Goal: Task Accomplishment & Management: Complete application form

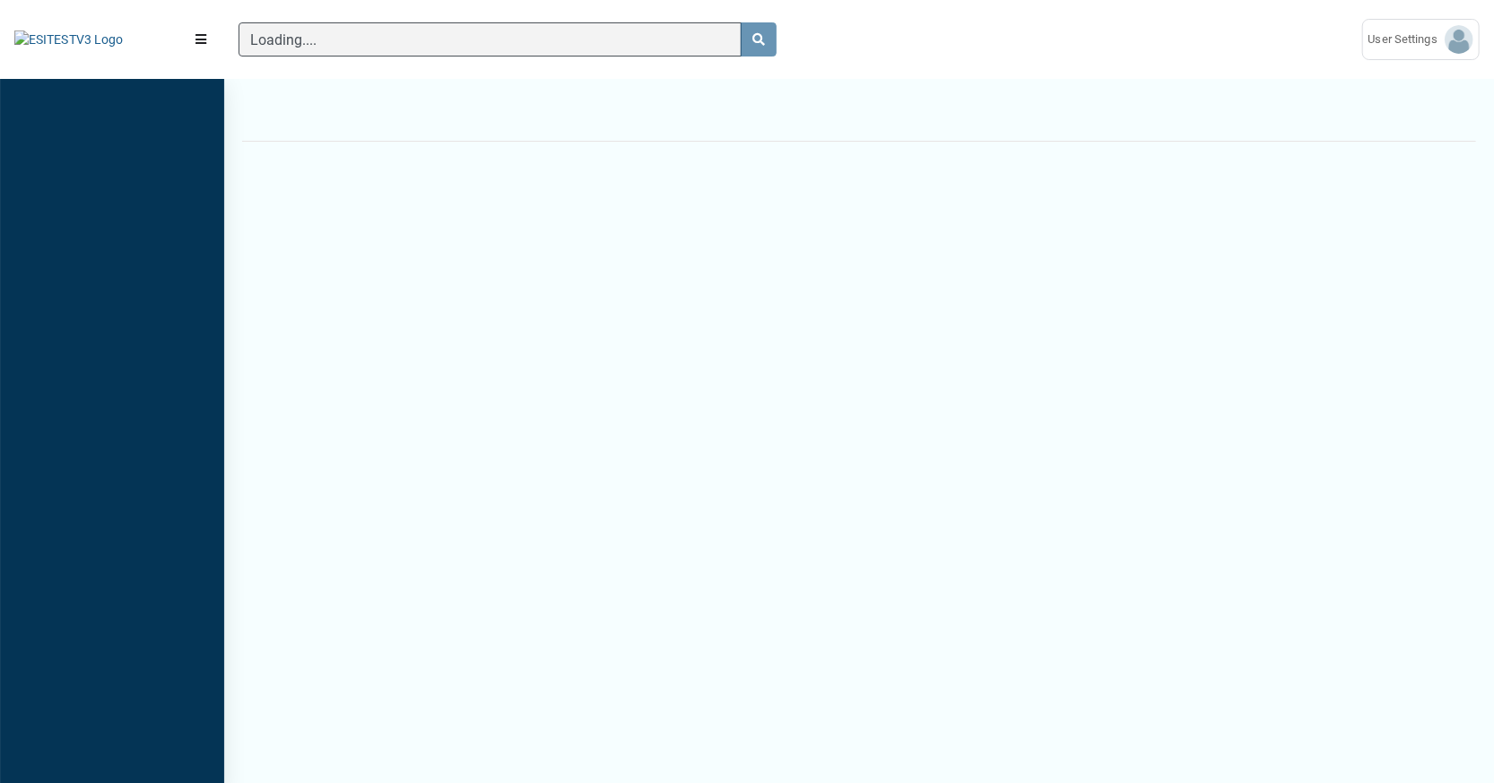
scroll to position [717, 224]
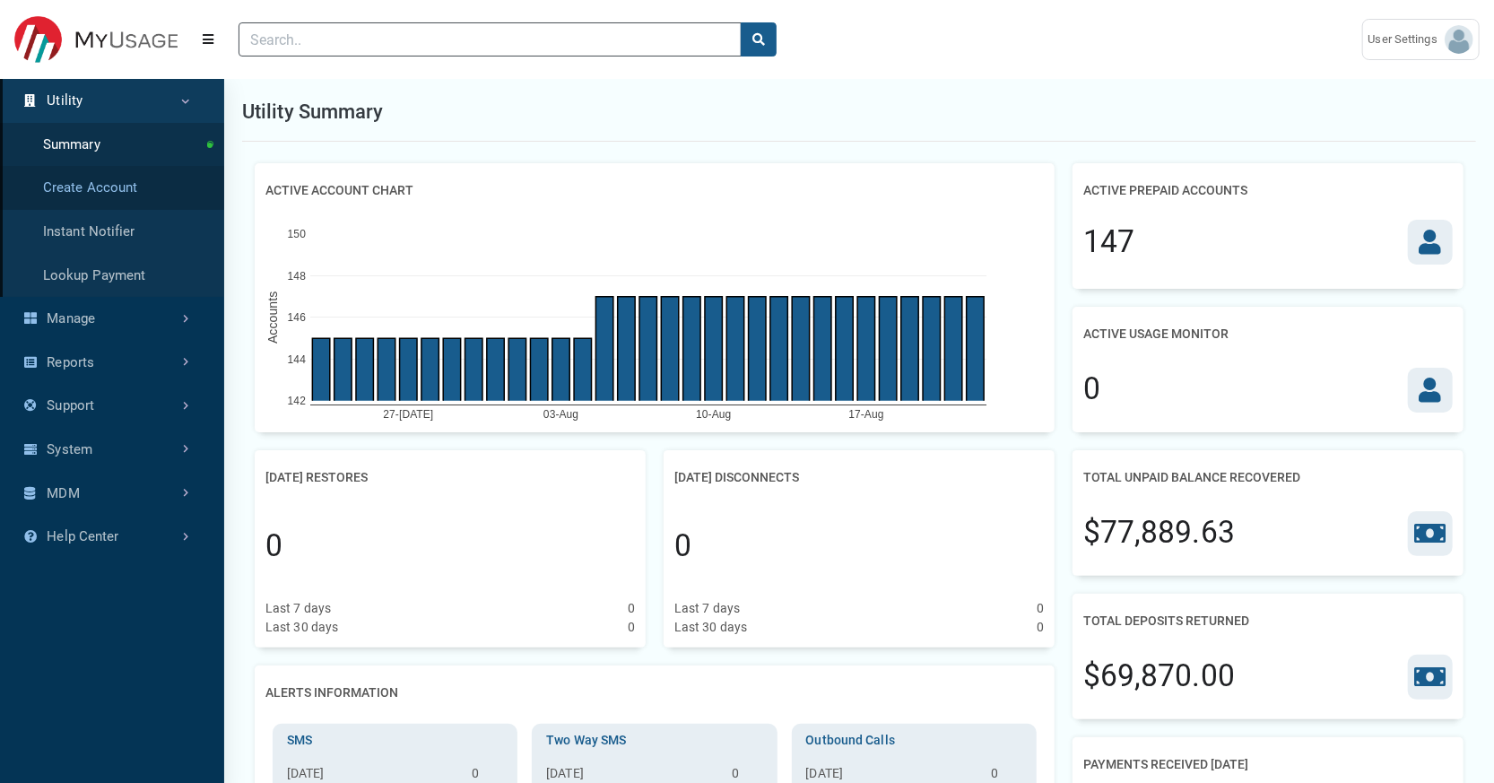
click at [120, 210] on link "Create Account" at bounding box center [112, 188] width 224 height 44
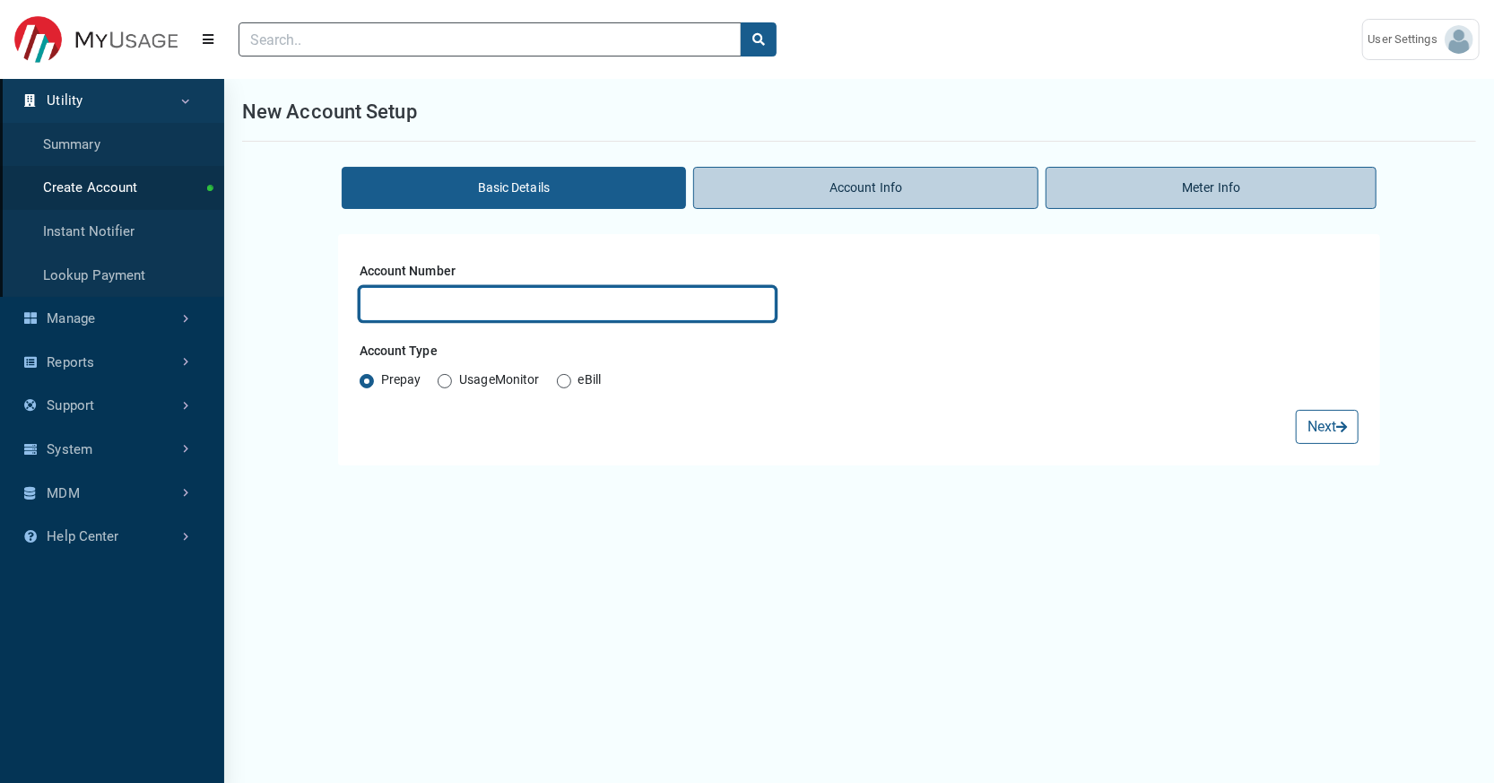
click at [474, 321] on input "text" at bounding box center [568, 304] width 416 height 34
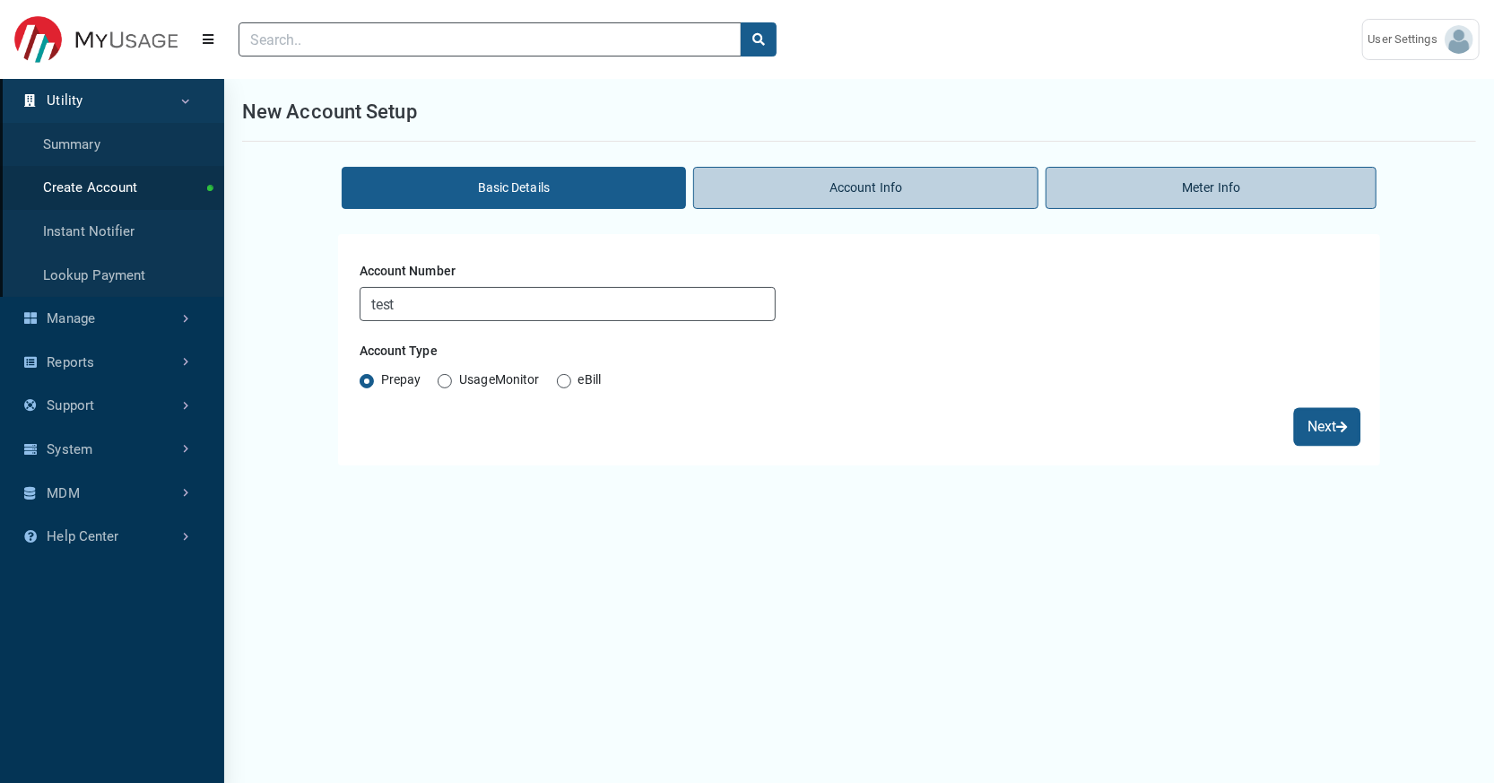
click at [1317, 444] on button "Next" at bounding box center [1327, 427] width 63 height 34
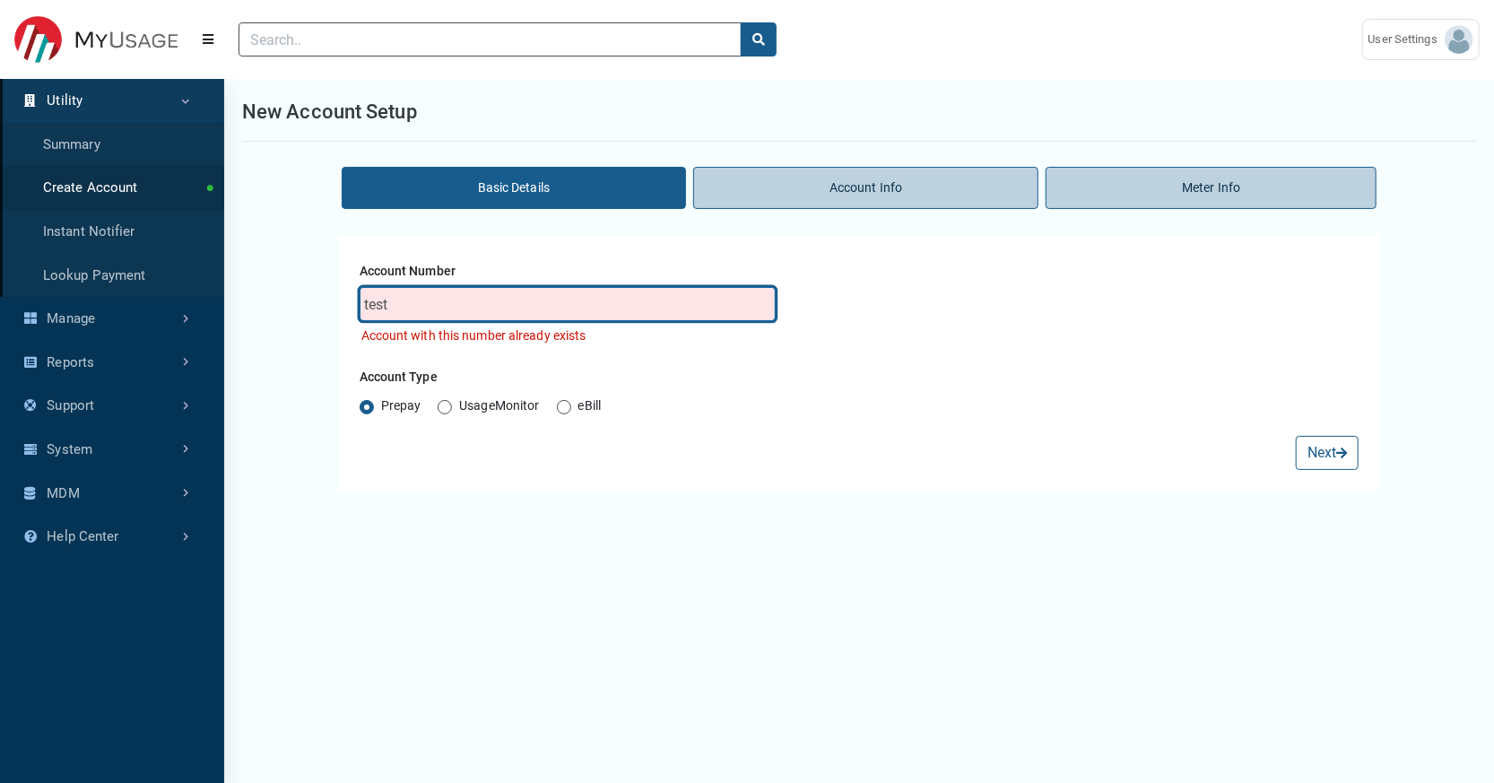
click at [455, 321] on input "test" at bounding box center [568, 304] width 416 height 34
type input "test111"
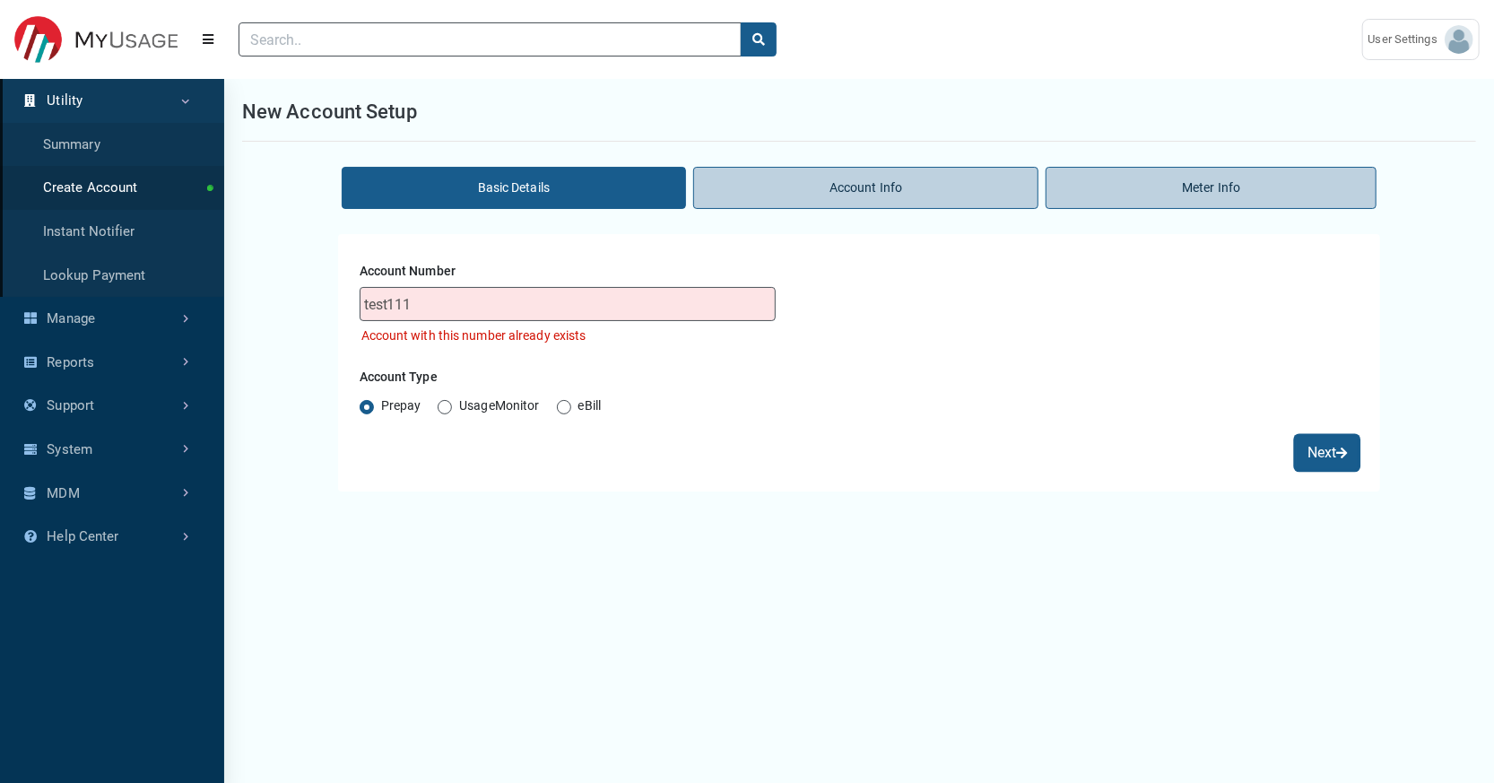
click at [1307, 470] on button "Next" at bounding box center [1327, 453] width 63 height 34
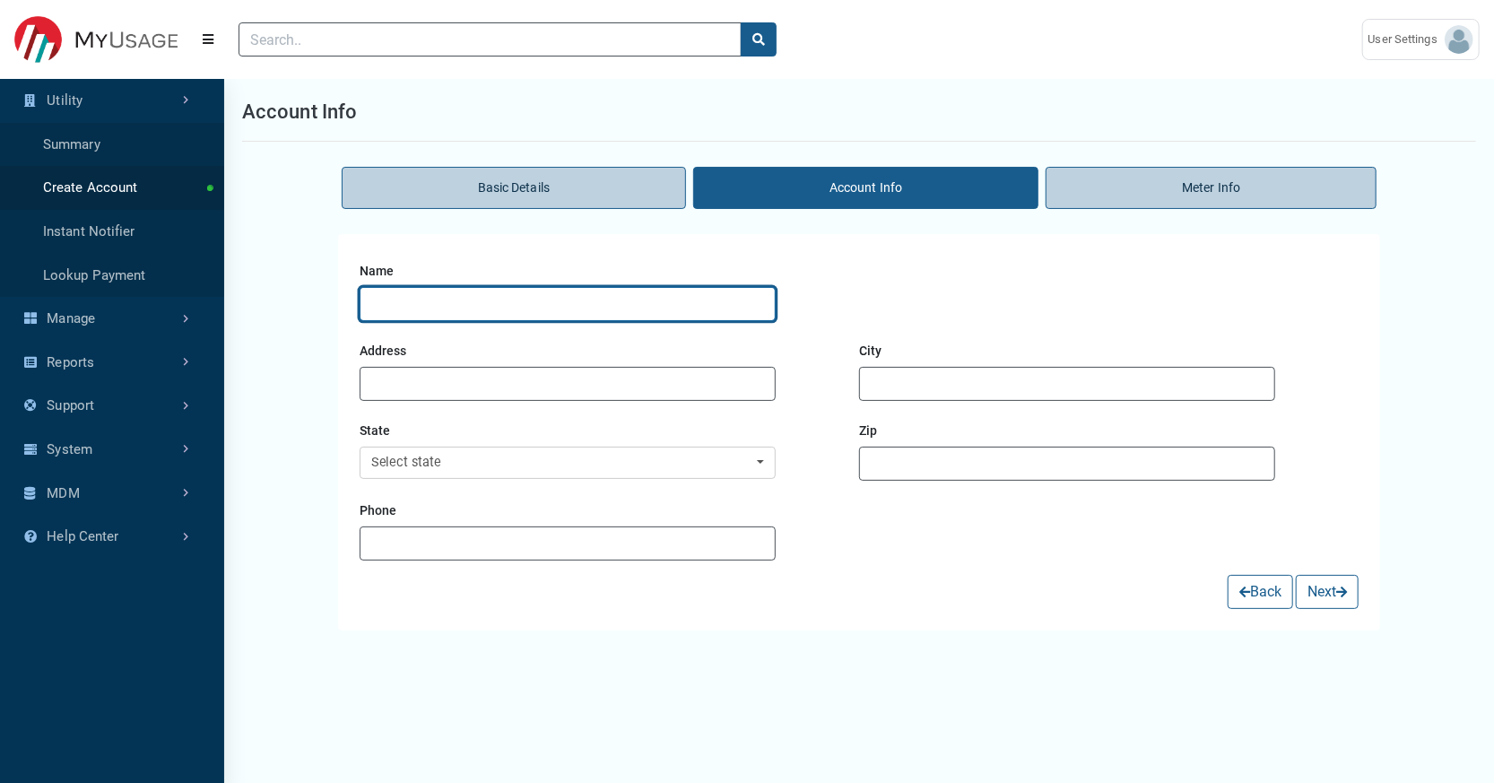
click at [494, 321] on input "text" at bounding box center [568, 304] width 416 height 34
type input "test111"
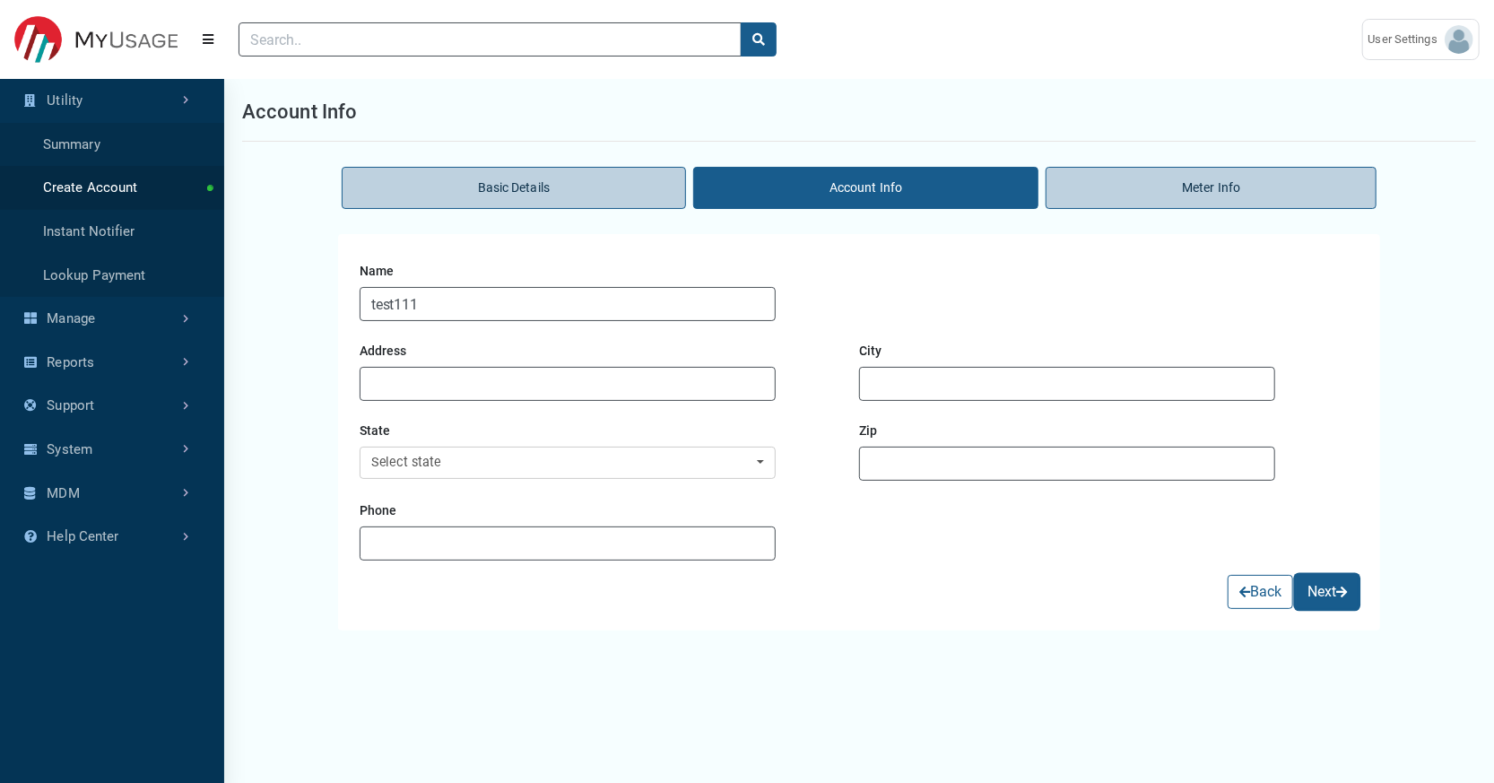
click at [1336, 598] on span "submit" at bounding box center [1341, 592] width 11 height 13
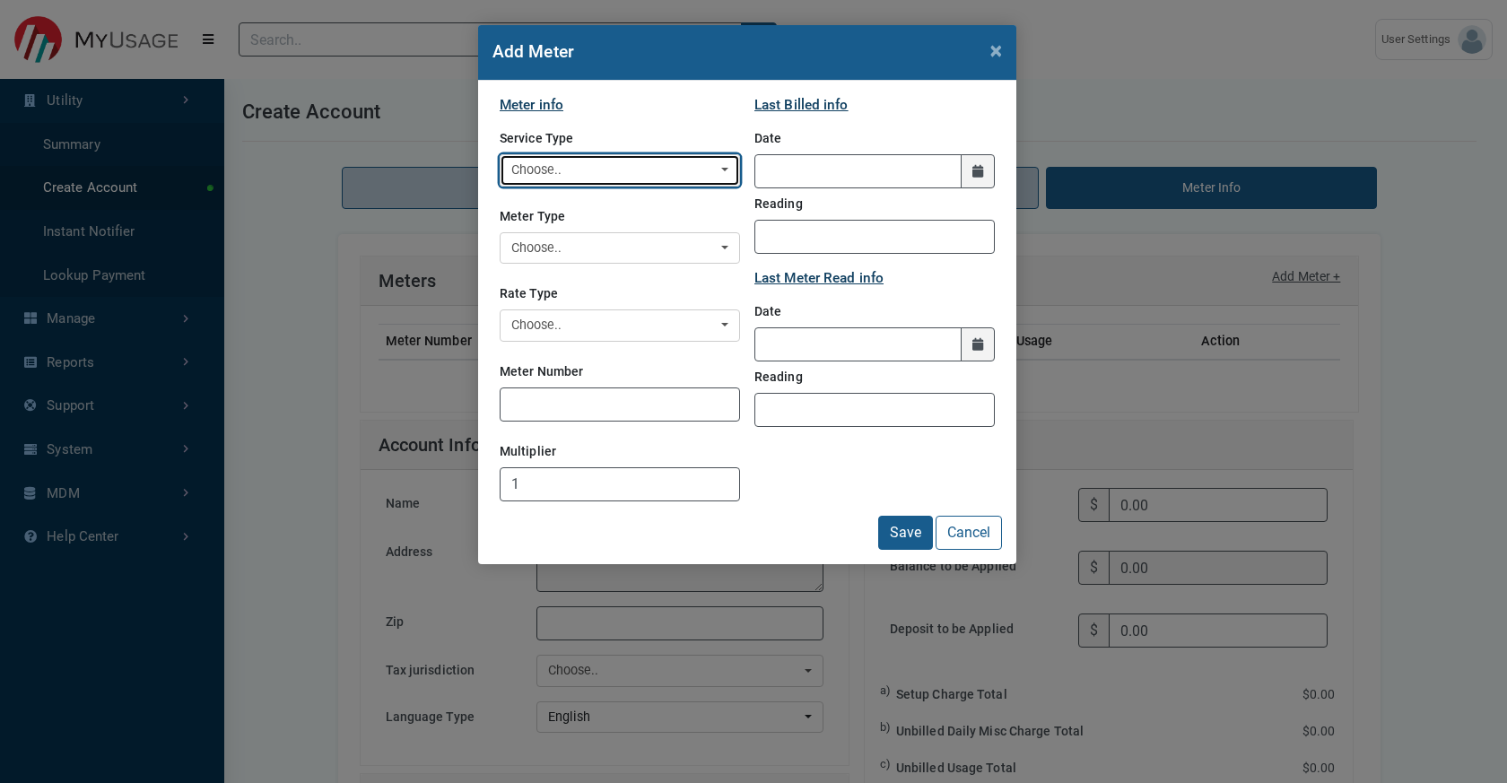
click at [588, 180] on div "Choose.." at bounding box center [614, 171] width 206 height 20
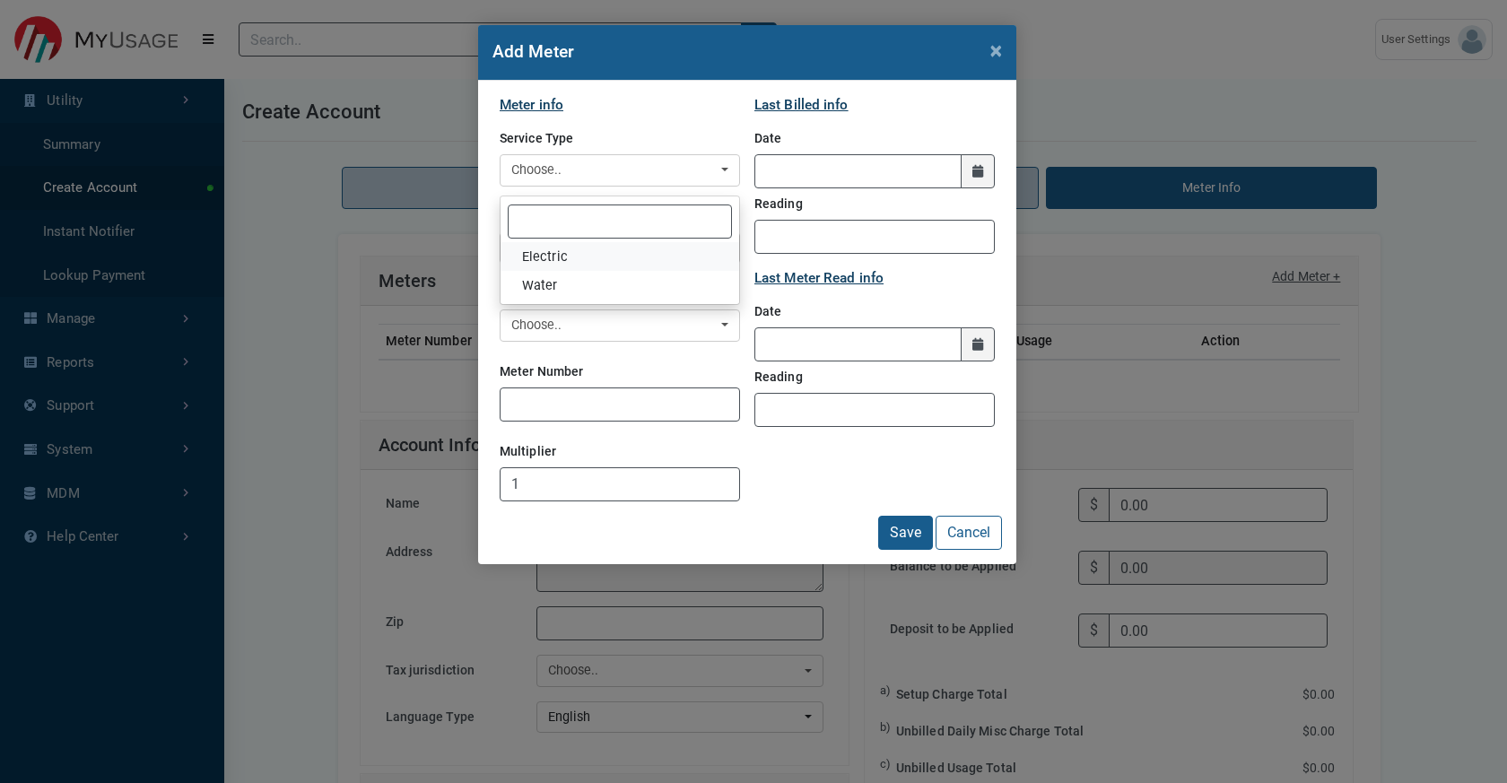
click at [588, 271] on link "Electric" at bounding box center [619, 256] width 239 height 29
select select "Electric"
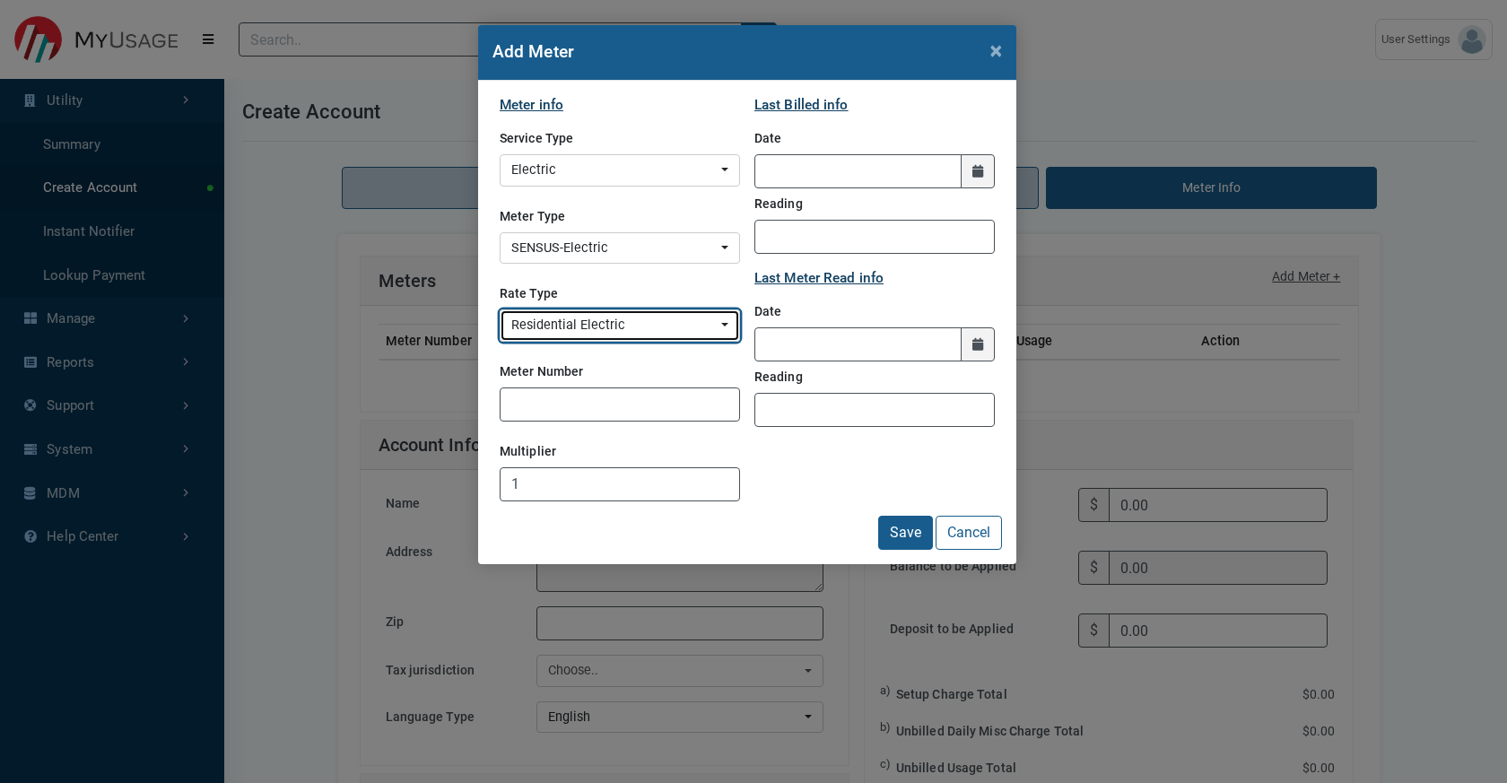
click at [590, 335] on div "Residential Electric" at bounding box center [614, 326] width 206 height 20
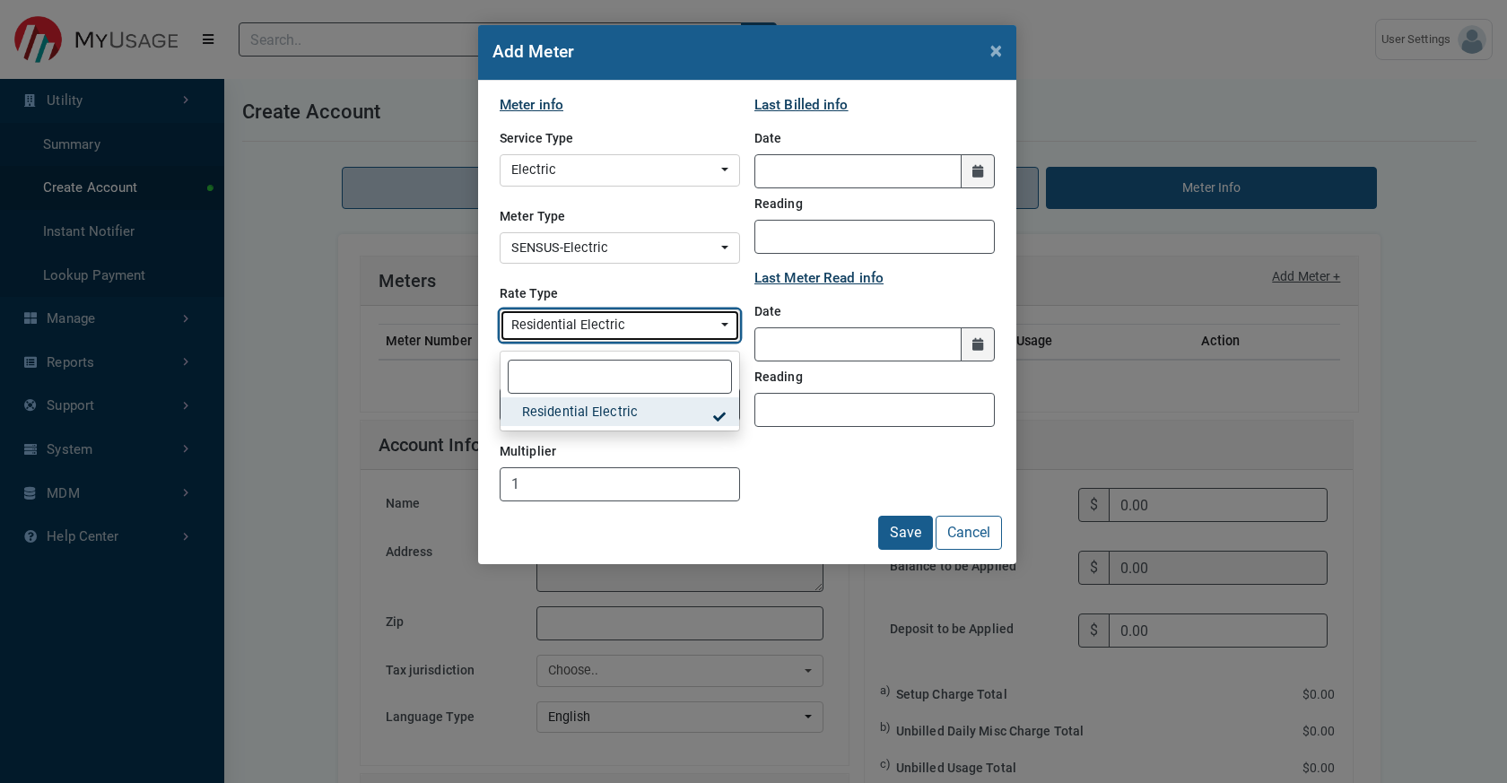
click at [590, 335] on div "Residential Electric" at bounding box center [614, 326] width 206 height 20
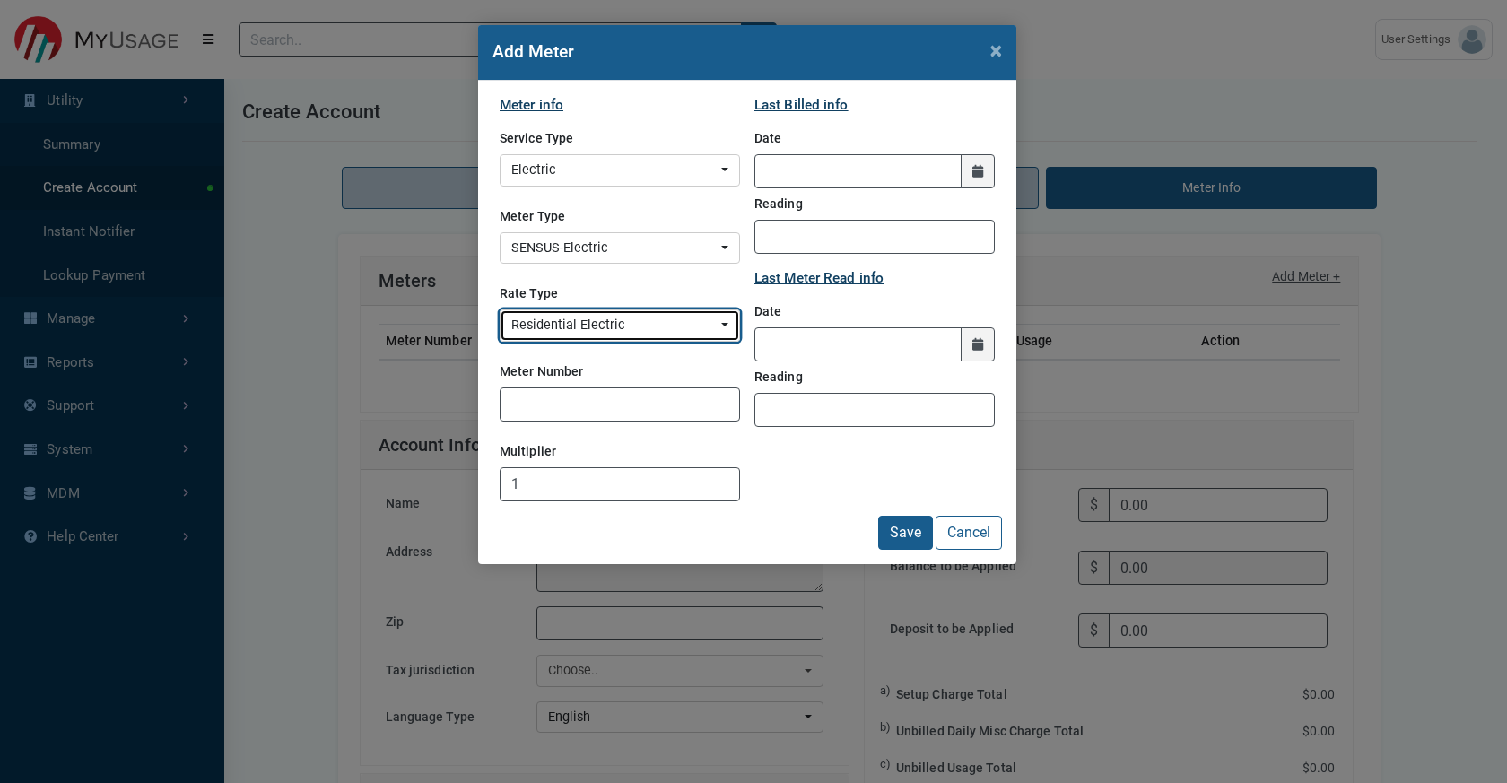
click at [593, 335] on div "Residential Electric" at bounding box center [614, 326] width 206 height 20
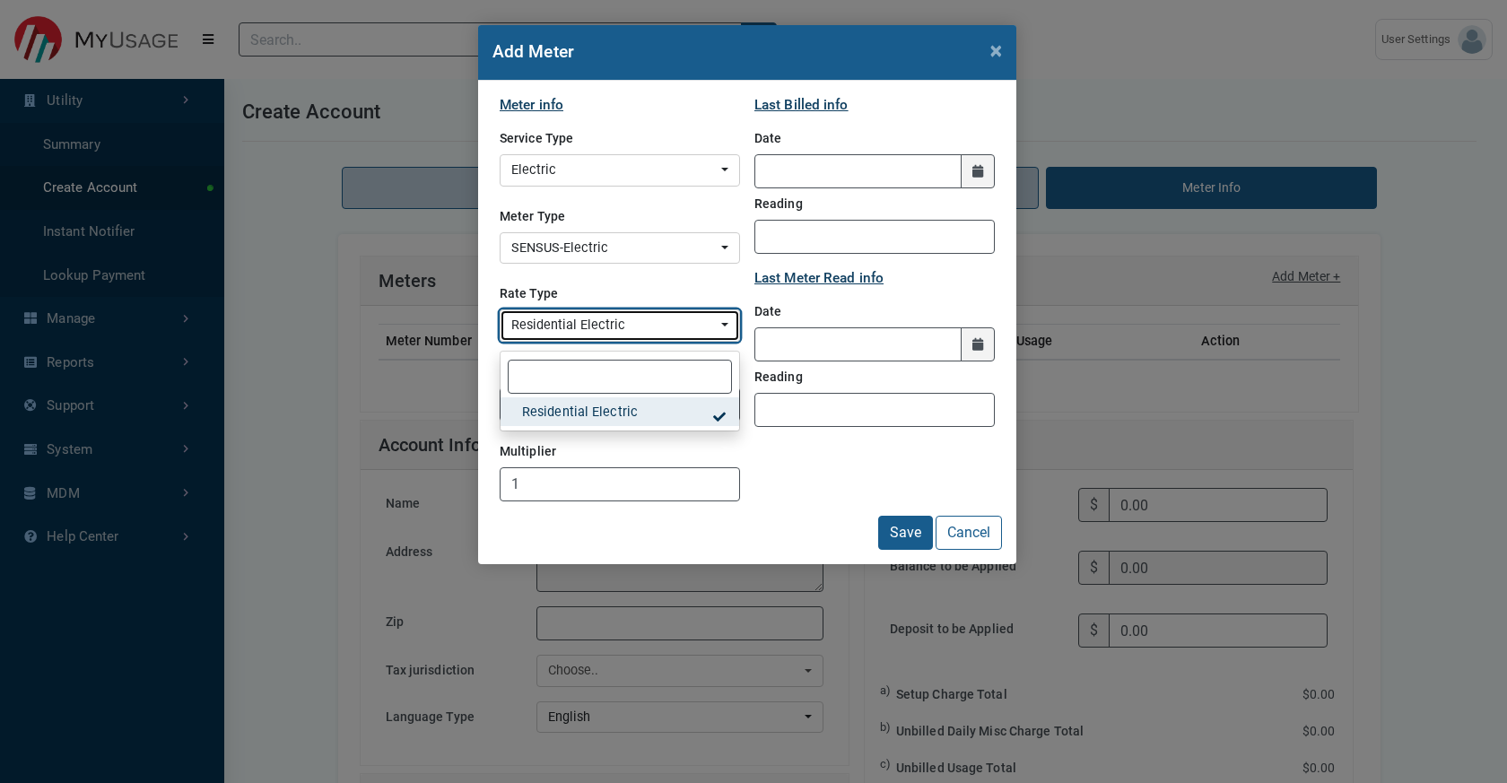
click at [593, 335] on div "Residential Electric" at bounding box center [614, 326] width 206 height 20
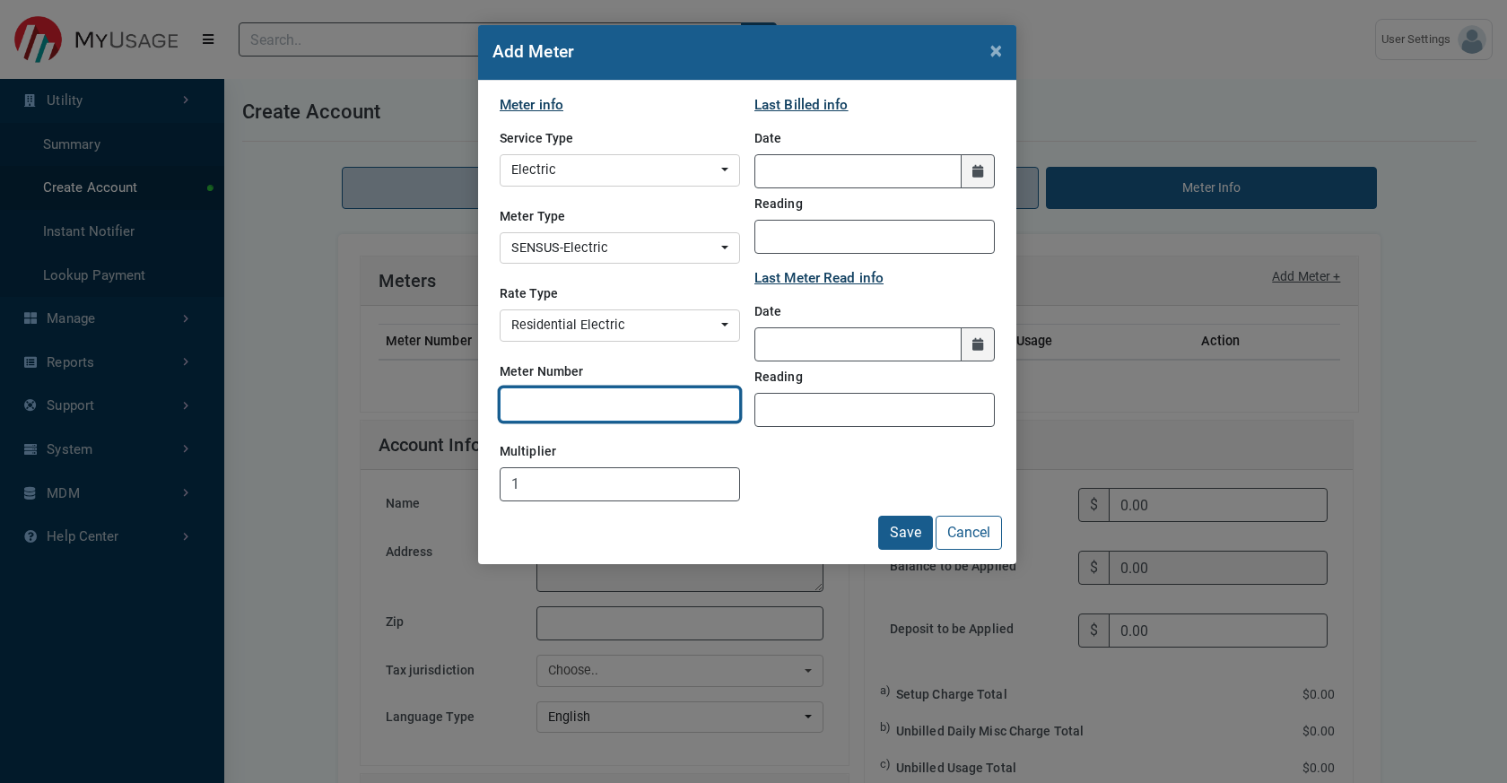
click at [567, 421] on input "Meter Number" at bounding box center [619, 404] width 240 height 34
type input "EL-Test"
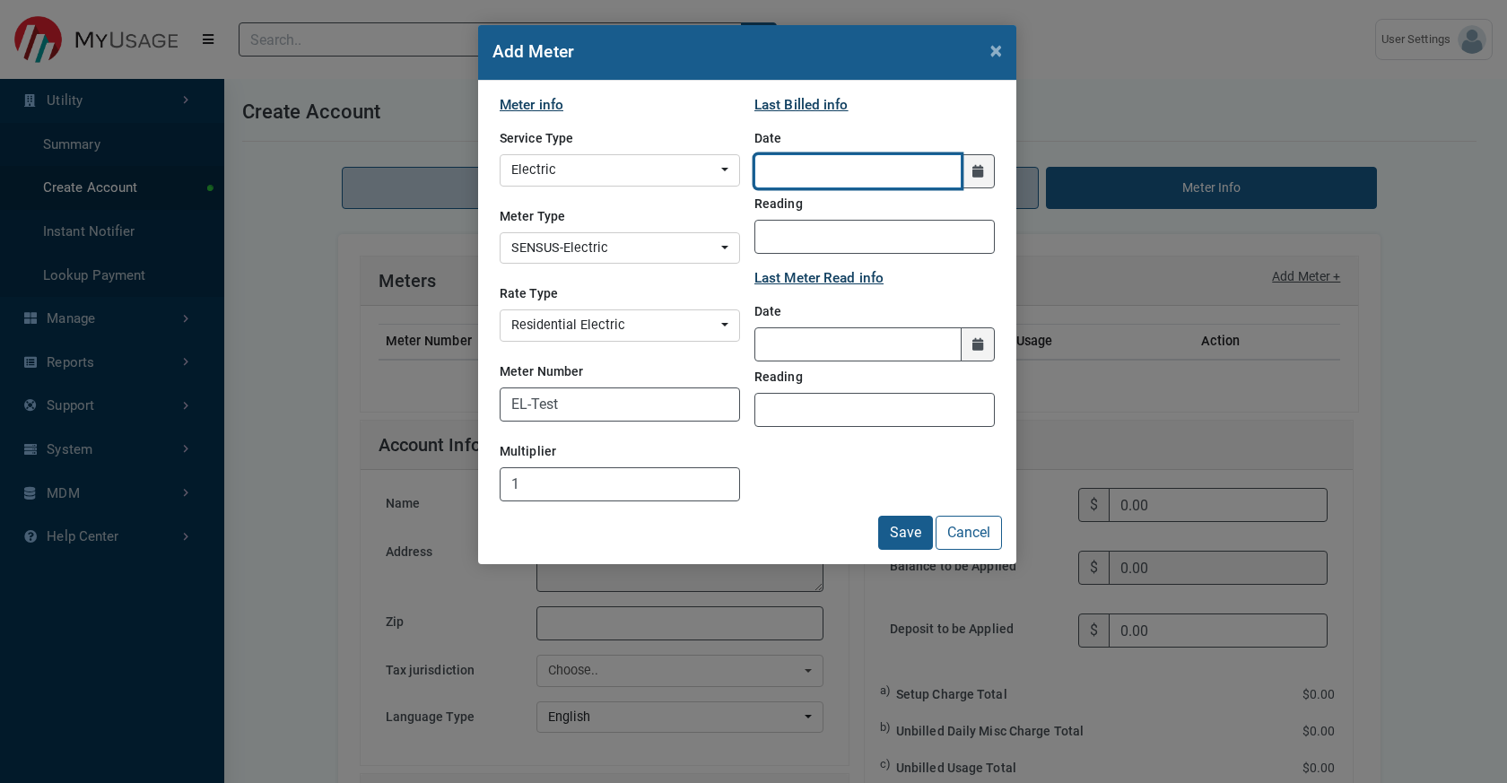
click at [865, 188] on input "LastBilledDate" at bounding box center [857, 171] width 207 height 34
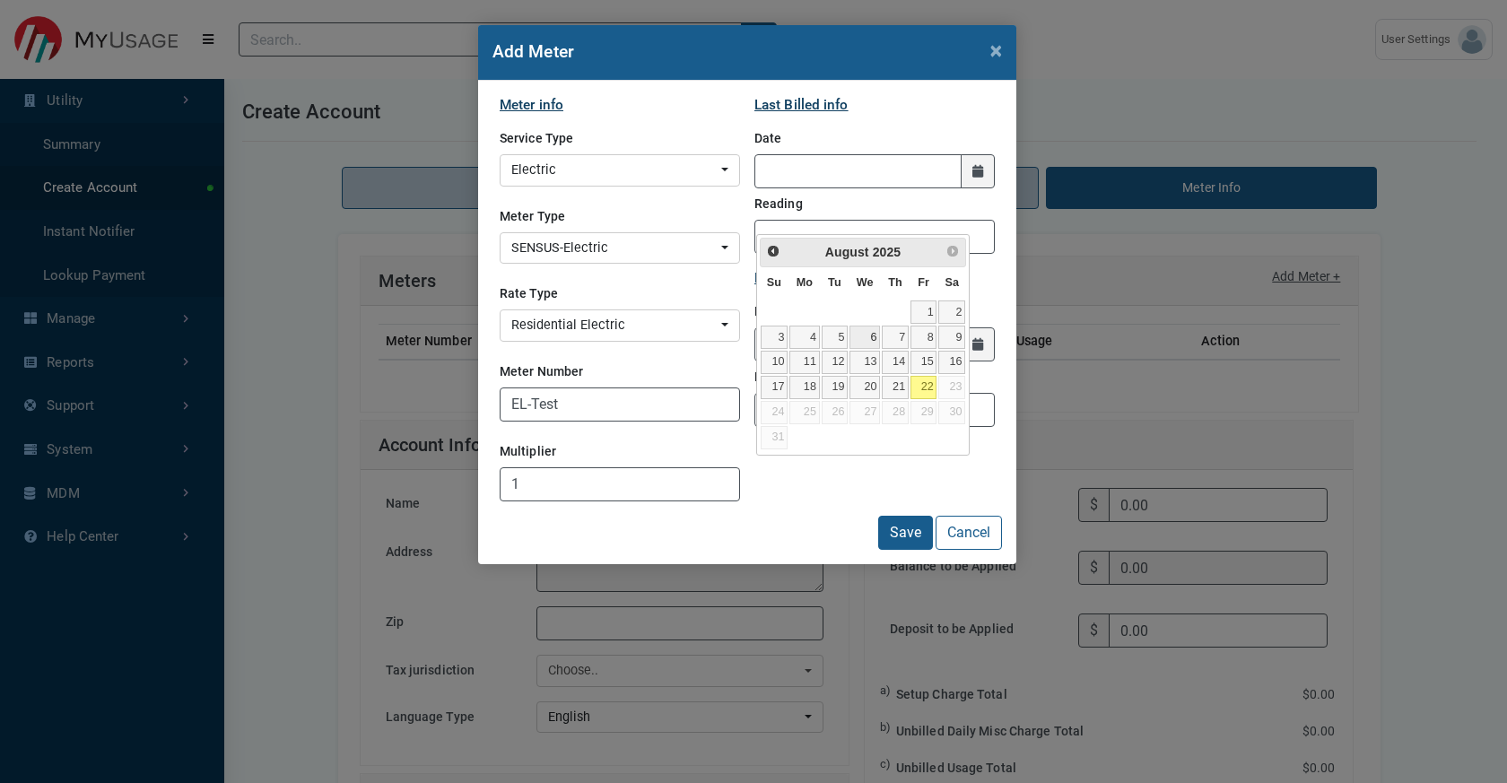
click at [880, 349] on link "6" at bounding box center [864, 337] width 30 height 23
type input "[DATE]"
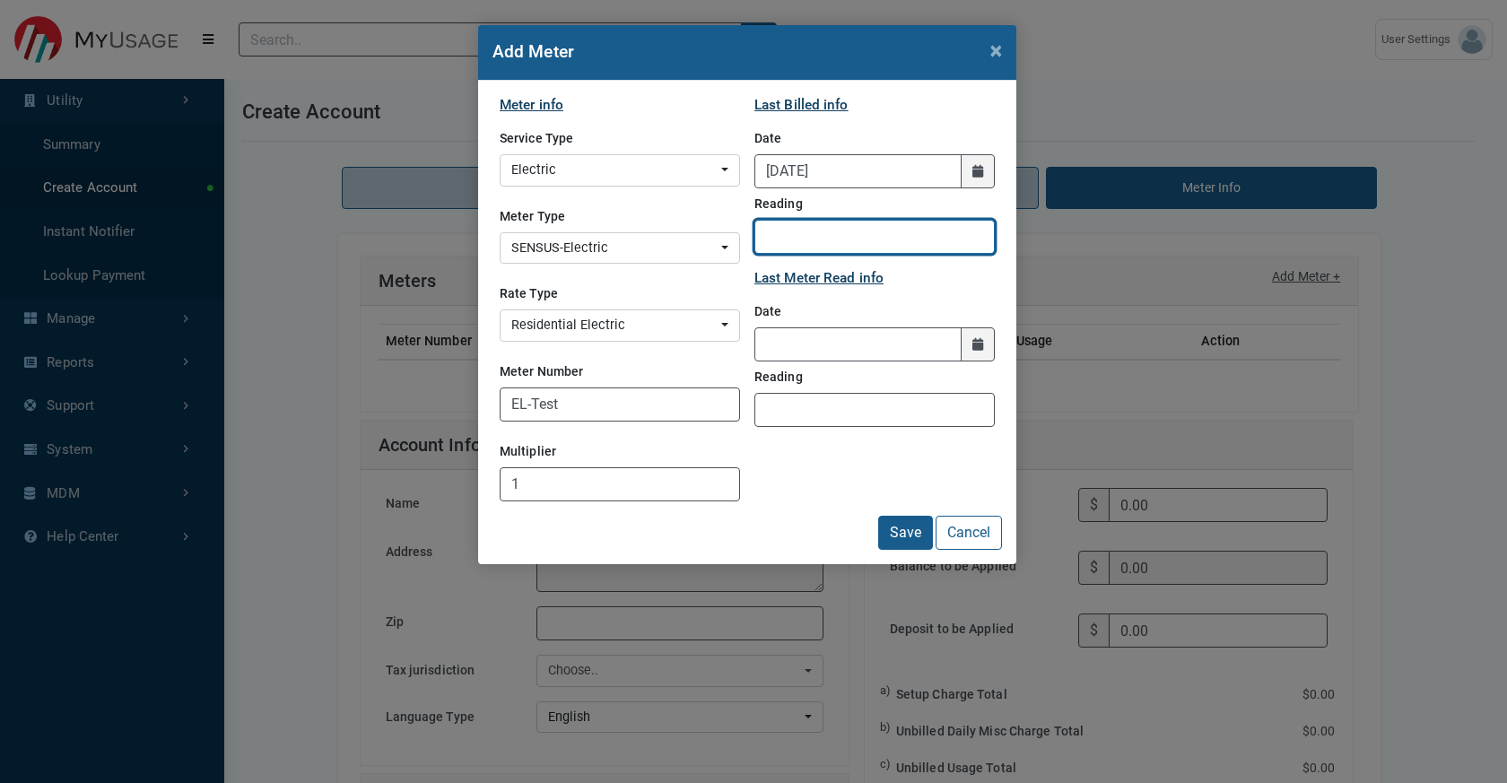
click at [807, 254] on input "Reading" at bounding box center [874, 237] width 240 height 34
type input "47376"
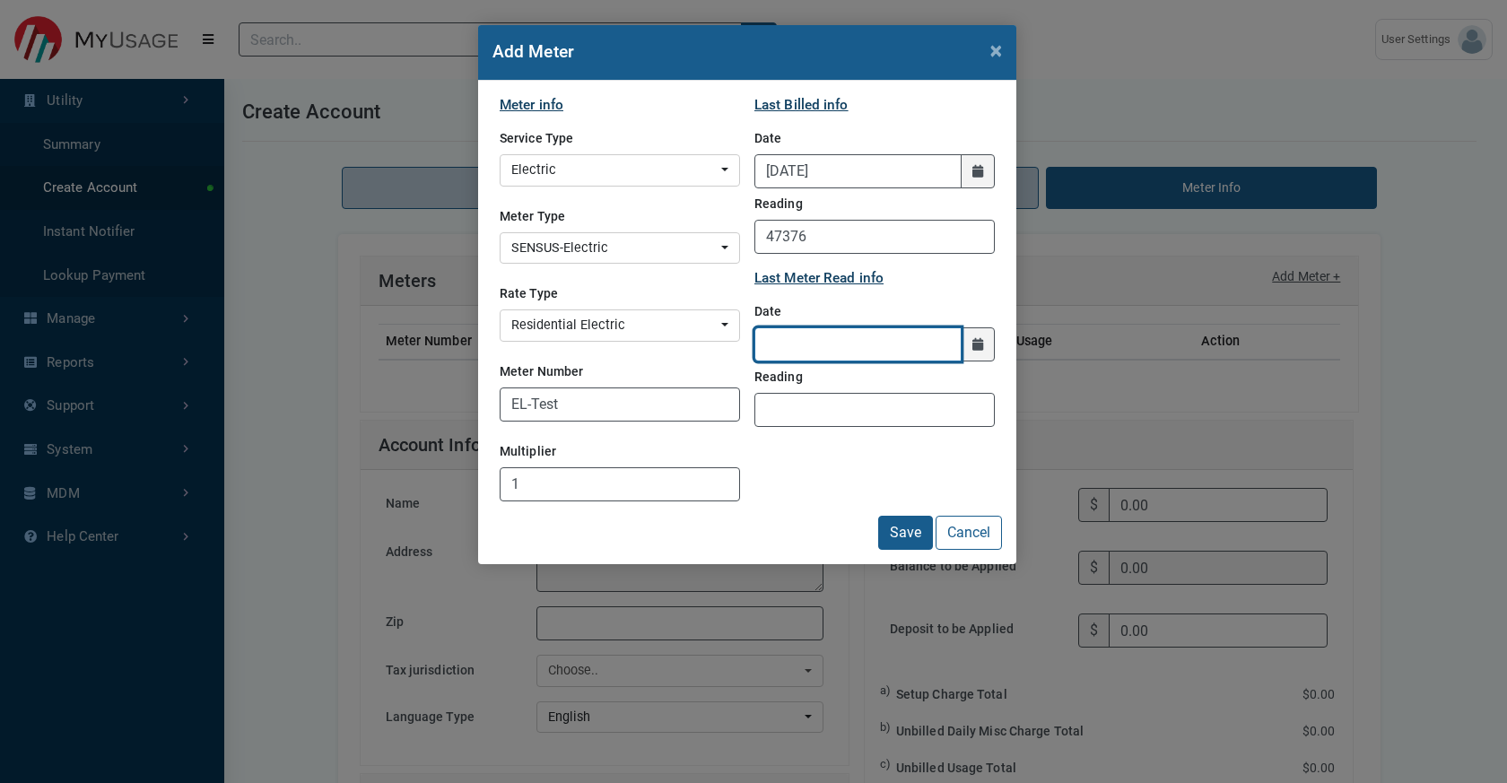
click at [893, 361] on input "text" at bounding box center [857, 344] width 207 height 34
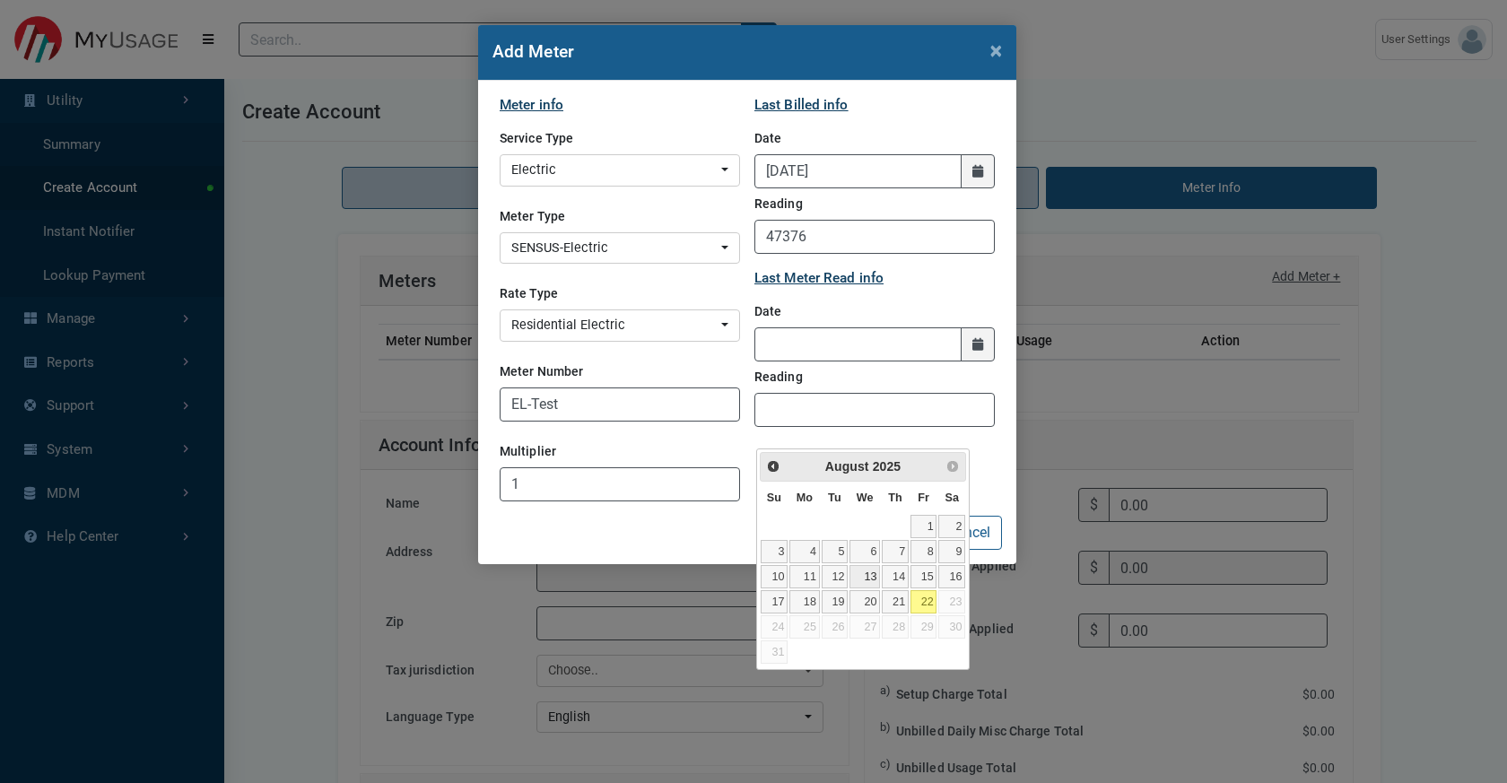
click at [880, 588] on link "13" at bounding box center [864, 576] width 30 height 23
type input "[DATE]"
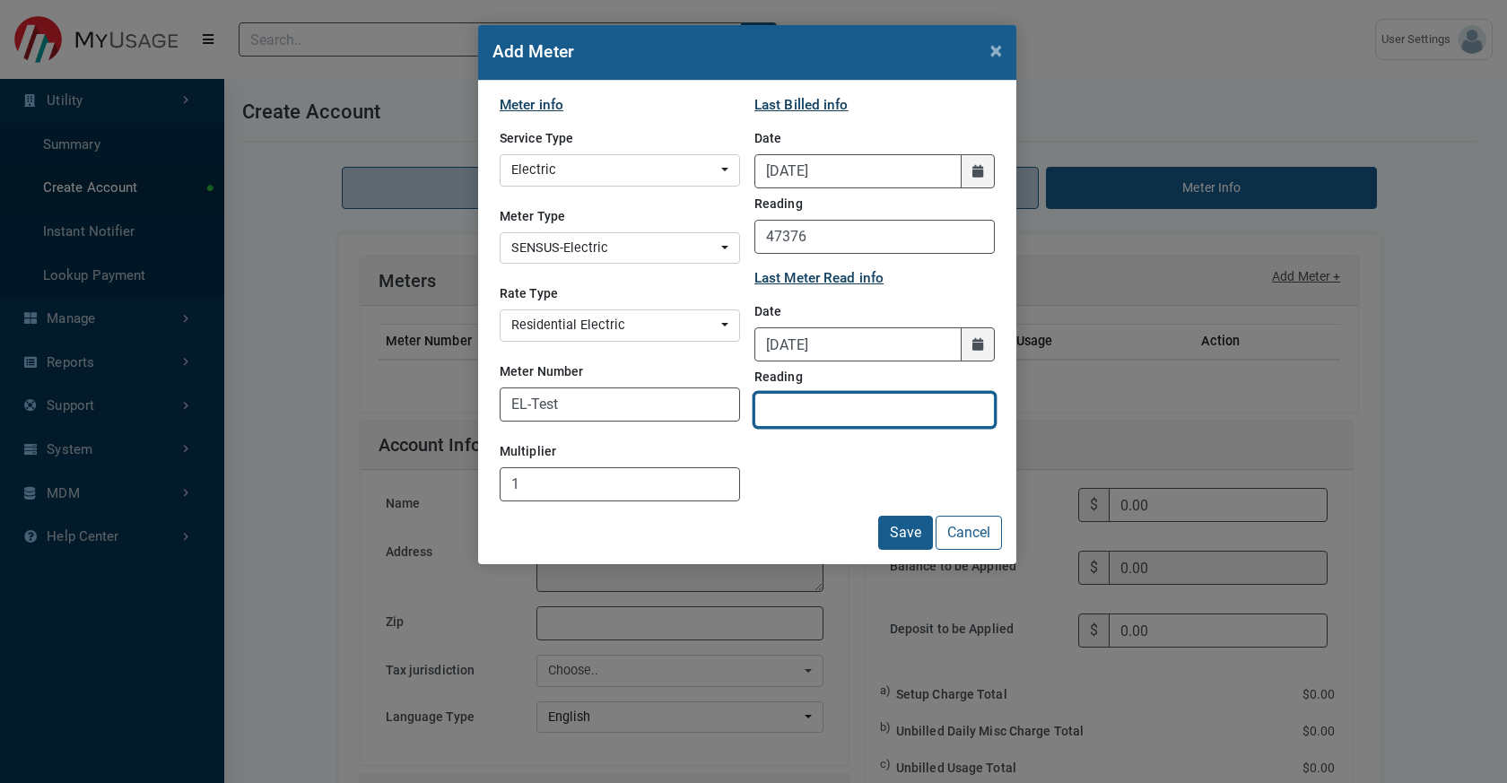
click at [851, 427] on input "Reading" at bounding box center [874, 410] width 240 height 34
paste input "47489"
type input "47489"
click at [878, 550] on button "Save" at bounding box center [905, 533] width 55 height 34
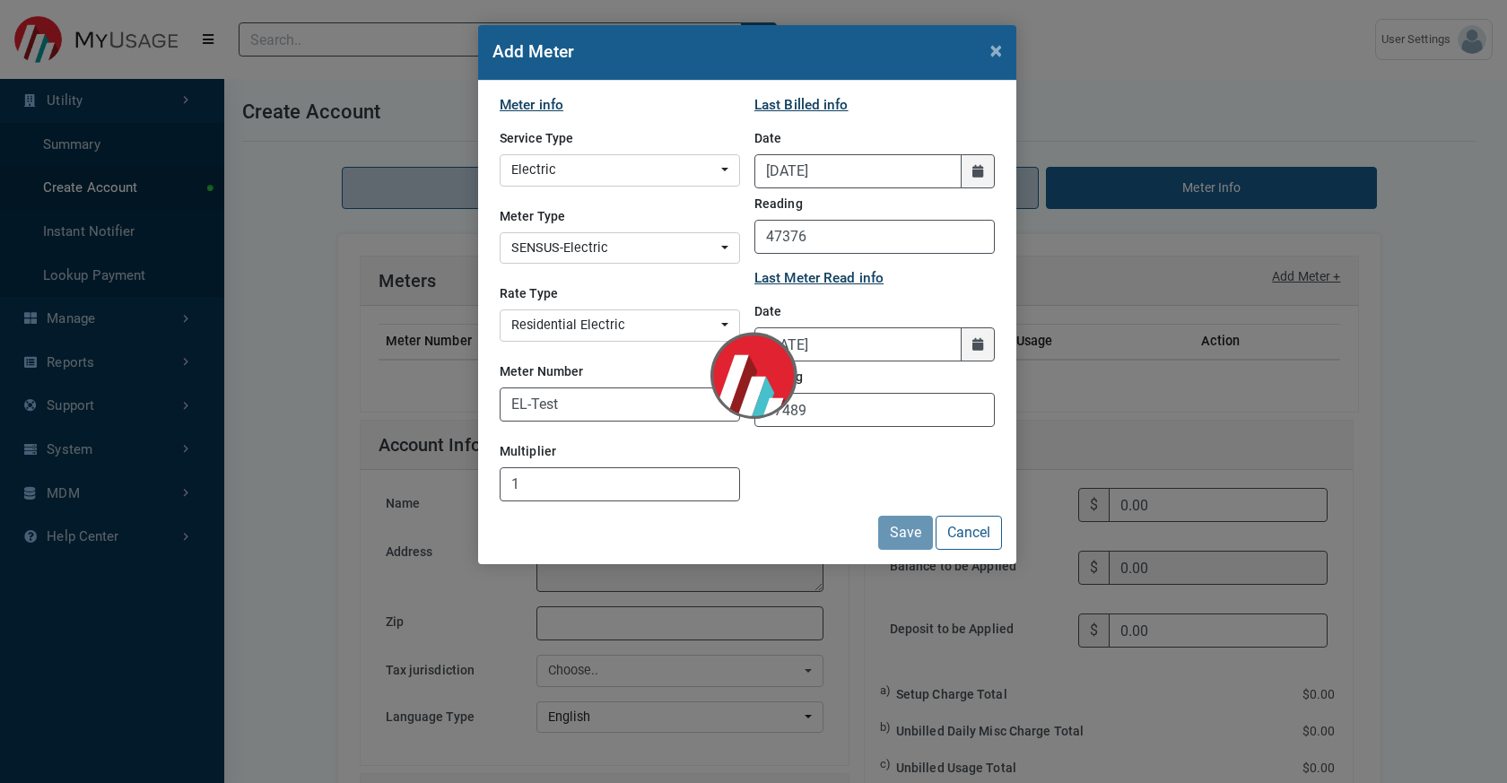
type input "91.81"
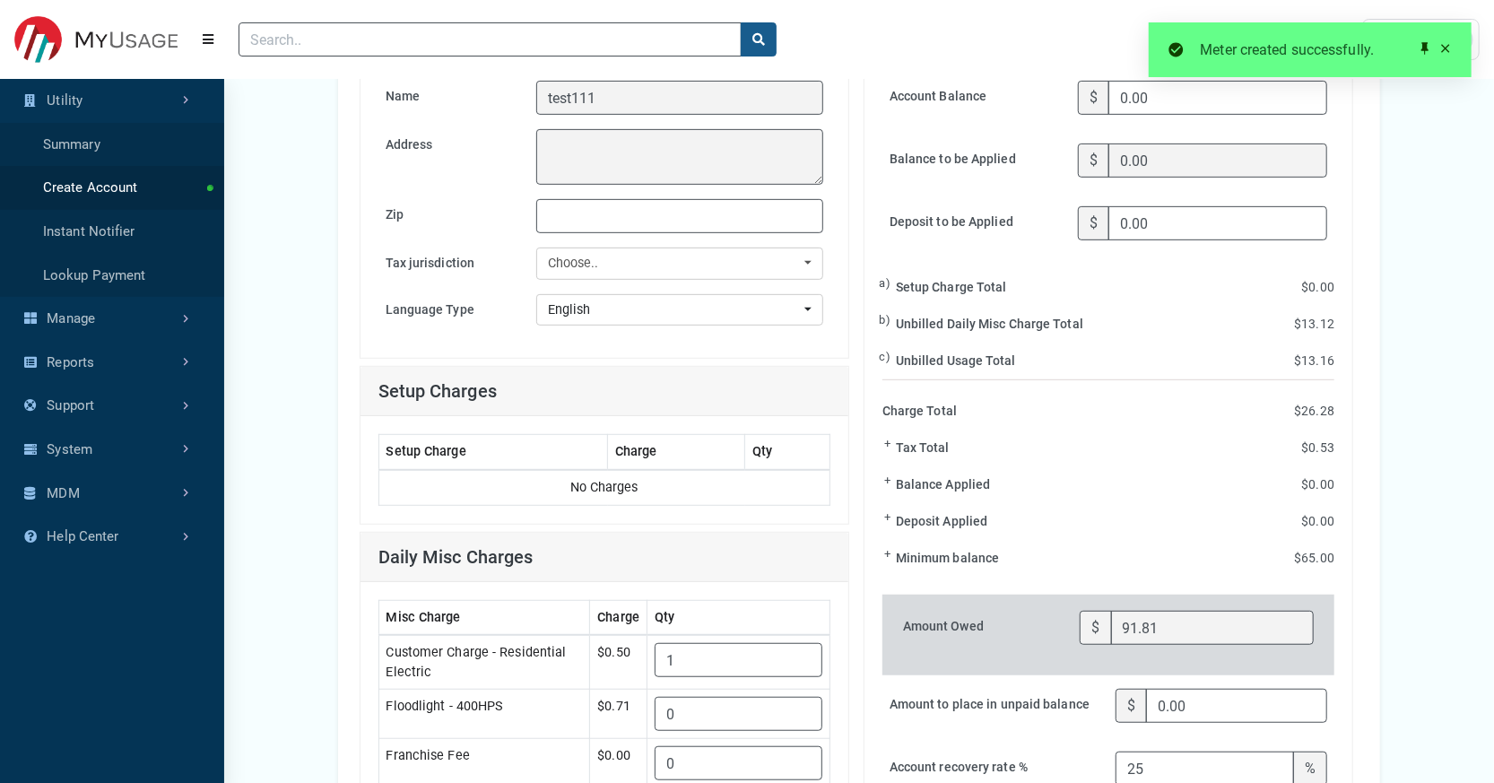
scroll to position [391, 0]
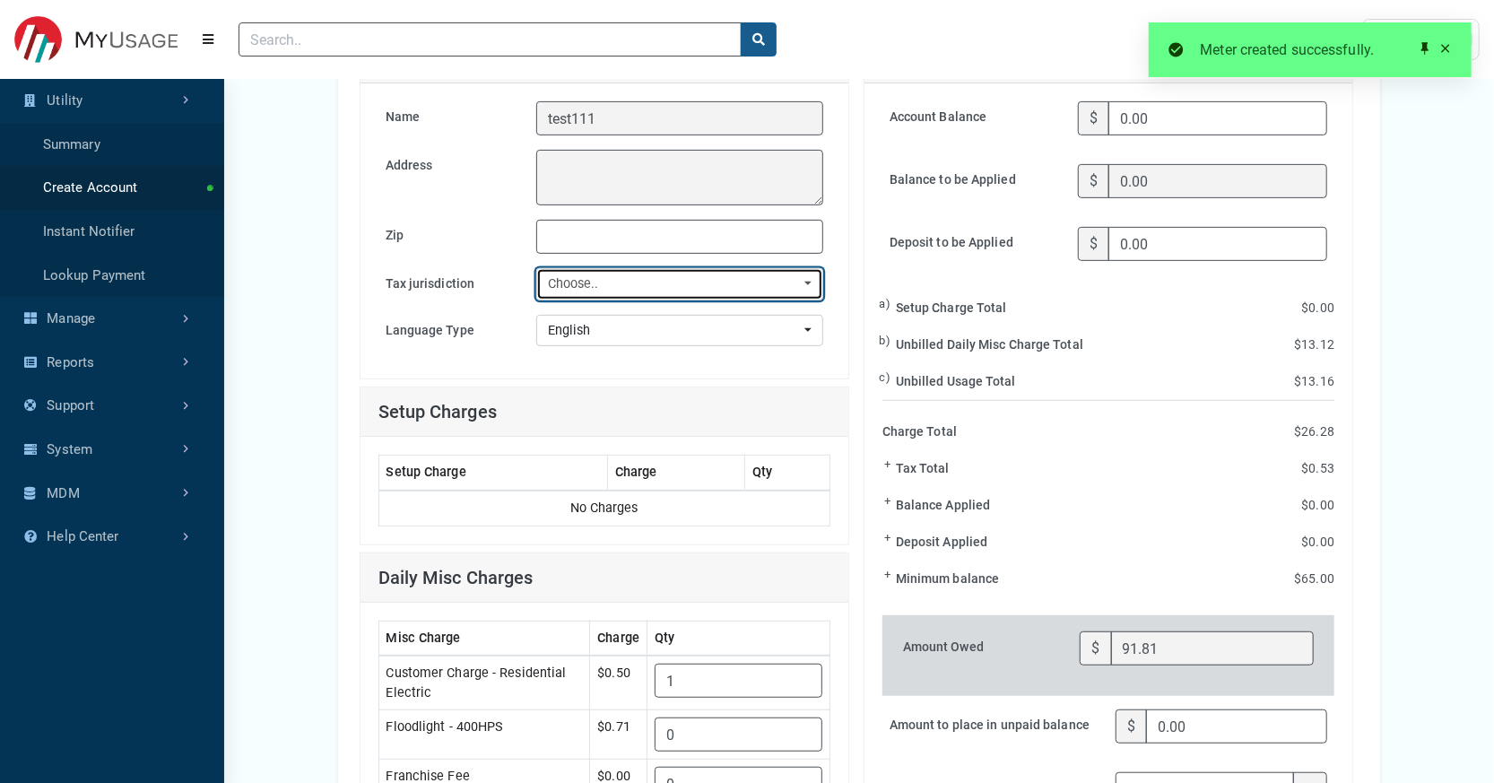
click at [683, 294] on div "Choose.." at bounding box center [674, 284] width 253 height 20
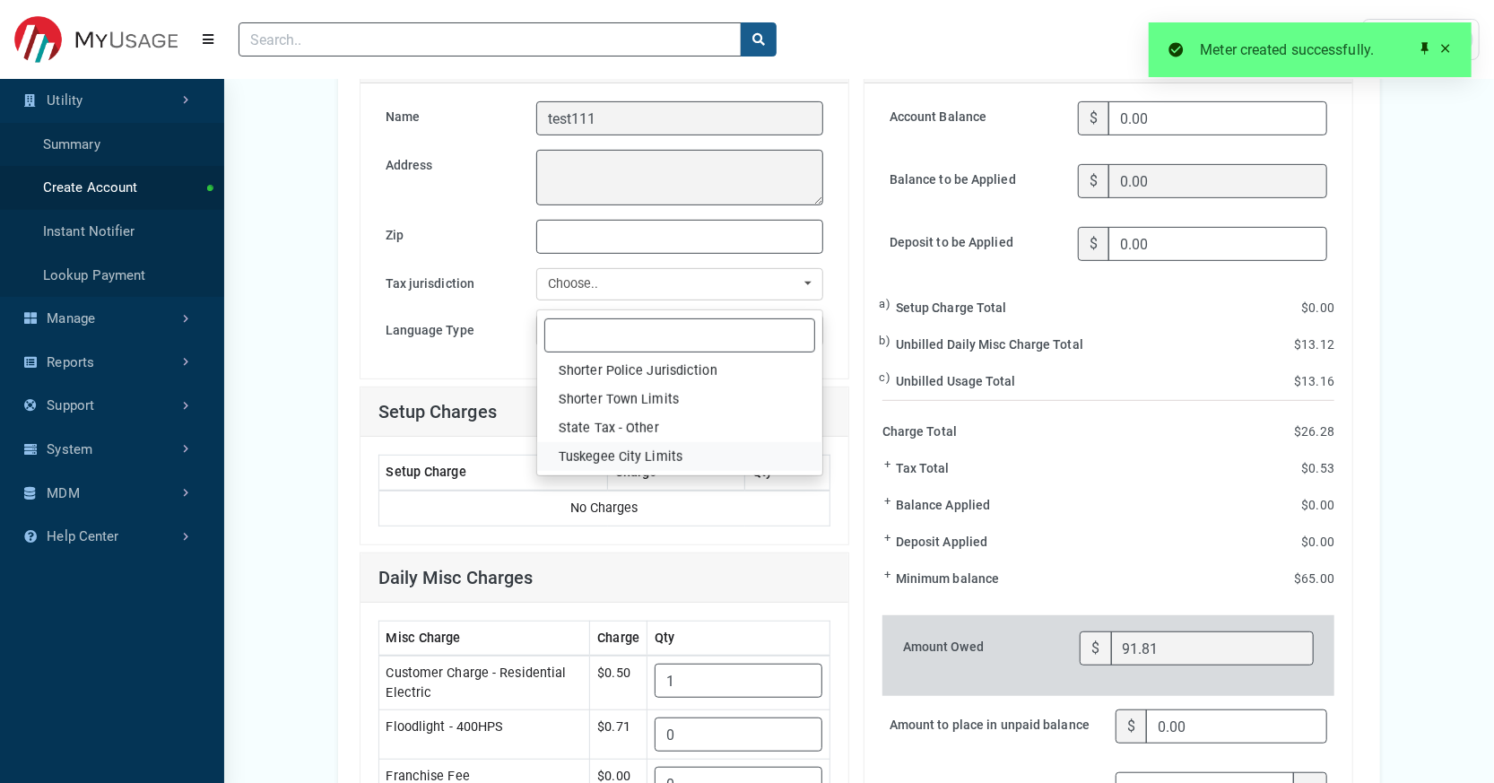
click at [682, 467] on span "Tuskegee City Limits" at bounding box center [621, 457] width 124 height 20
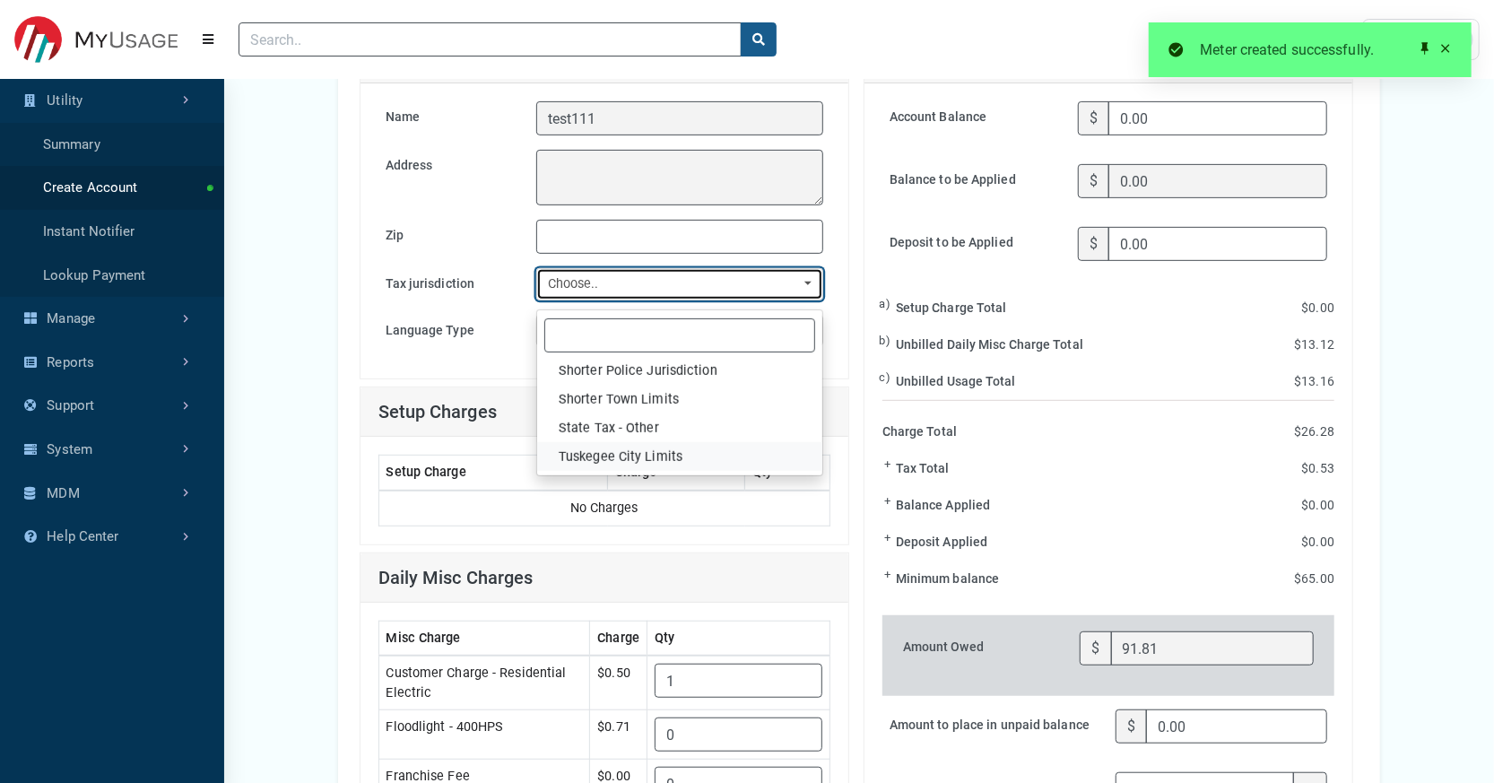
select select "2"
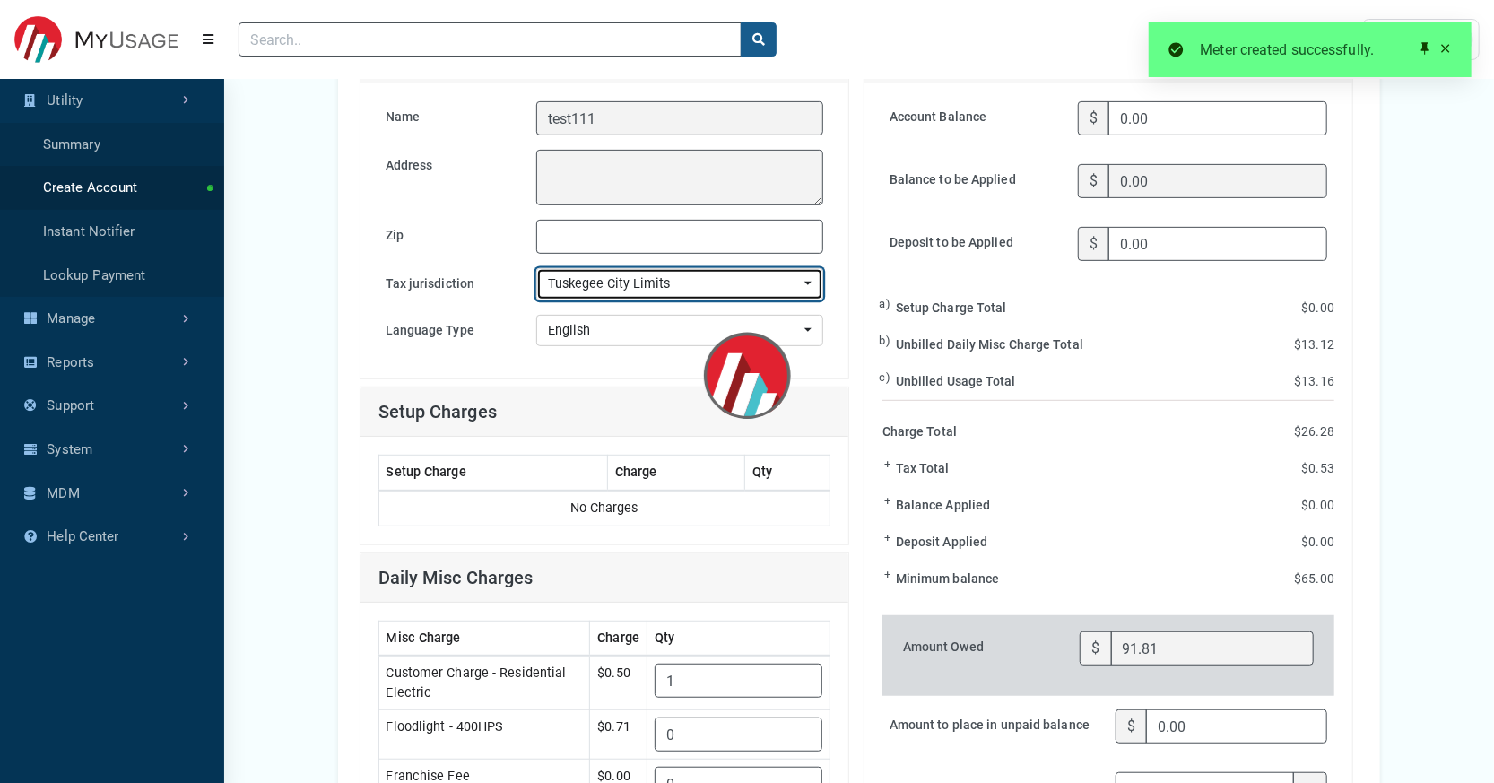
type input "92.13"
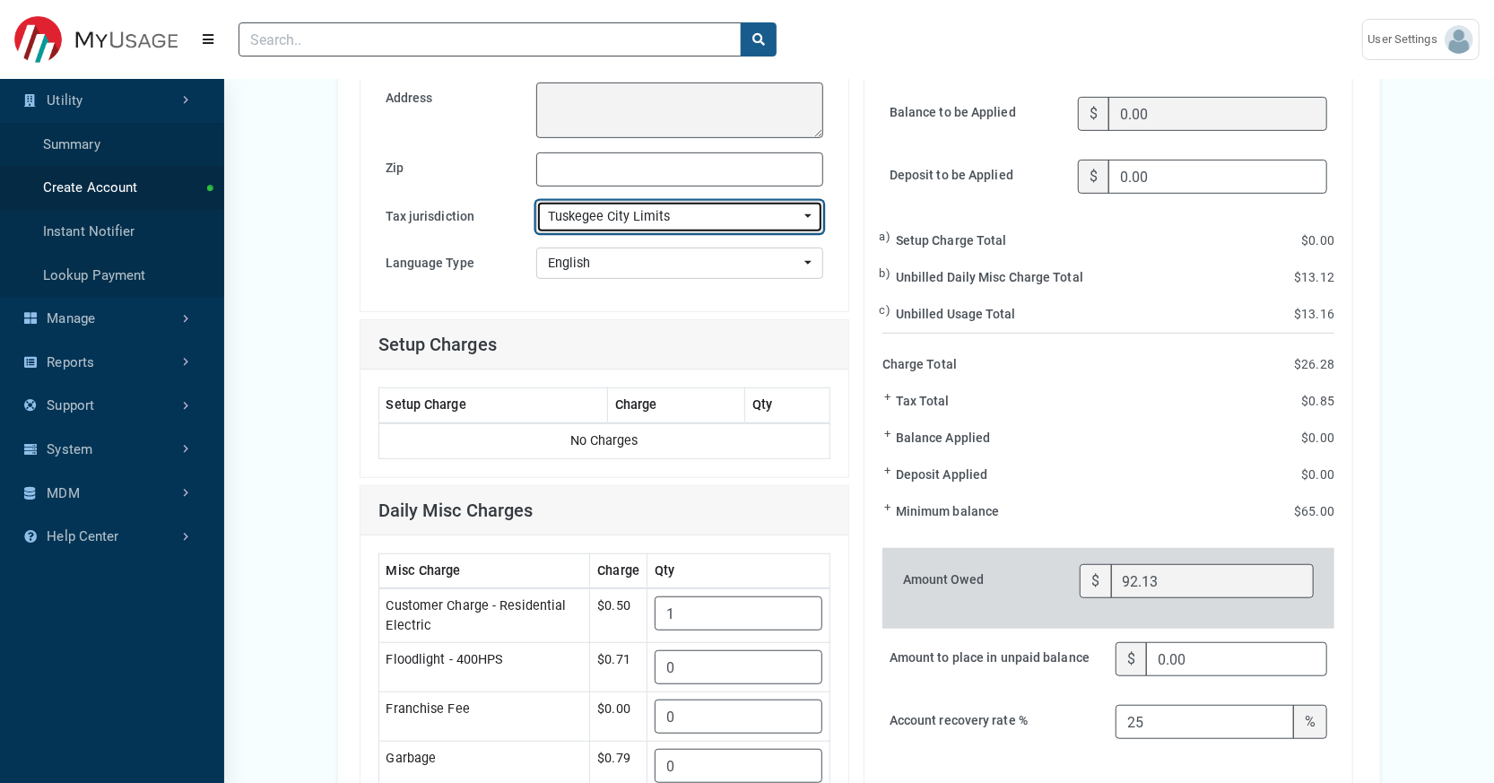
scroll to position [586, 0]
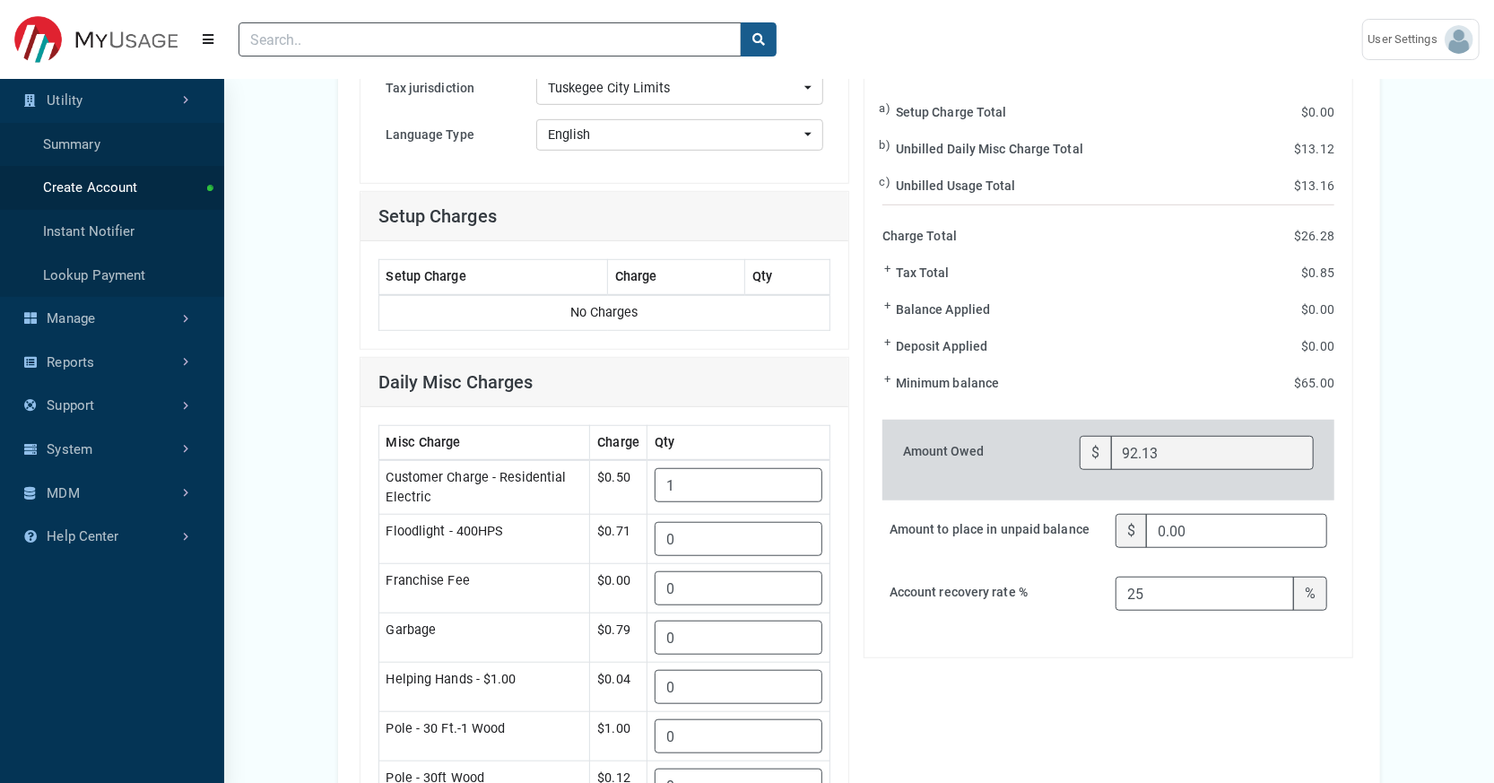
drag, startPoint x: 1170, startPoint y: 185, endPoint x: 1120, endPoint y: 190, distance: 50.5
click at [1120, 65] on input "0.00" at bounding box center [1217, 48] width 219 height 34
type input "800.00"
type input "772.87"
click at [1441, 315] on div "Basic Details Account Info Meter Info Meters Add Meter + Meter Number Type Last…" at bounding box center [859, 587] width 1270 height 2028
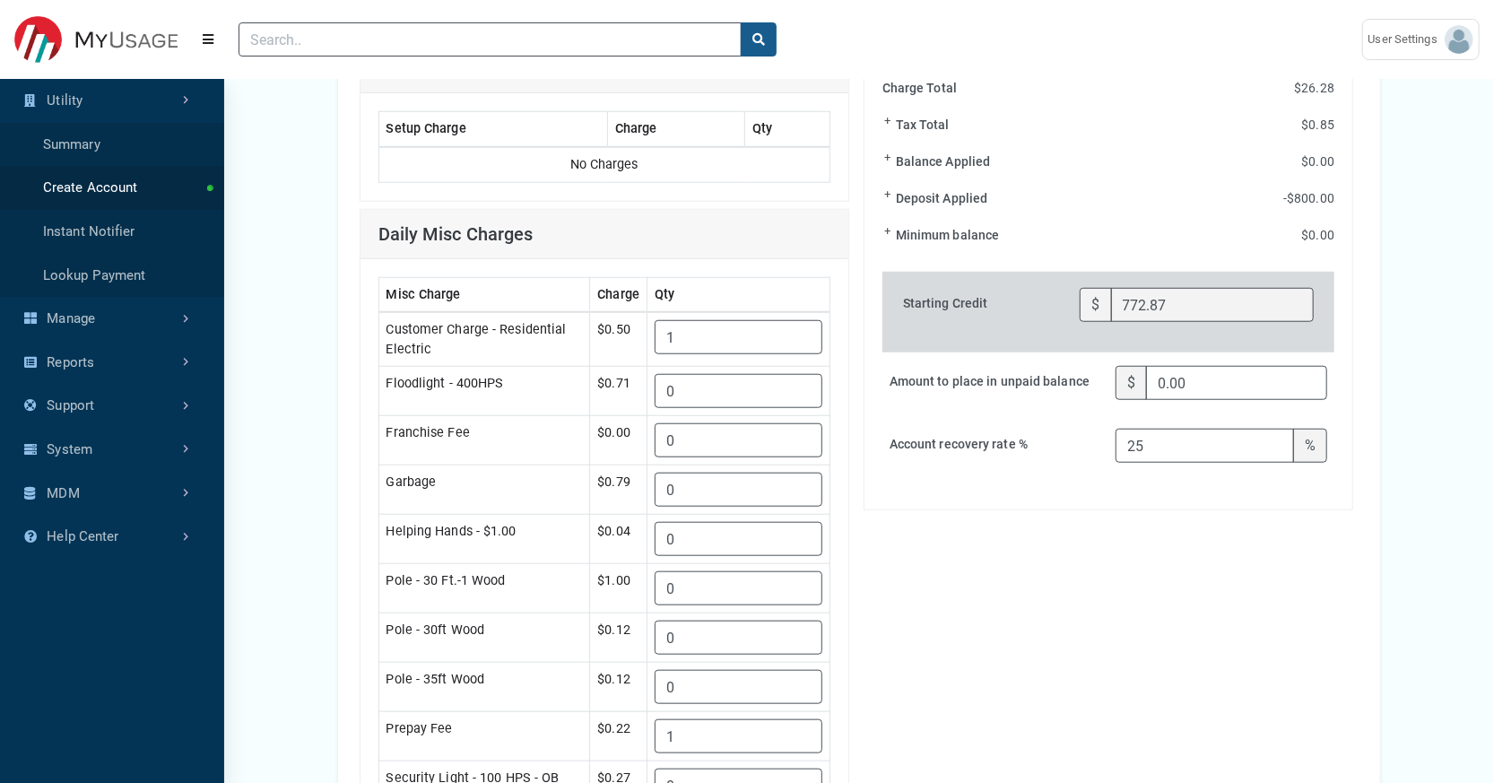
scroll to position [880, 0]
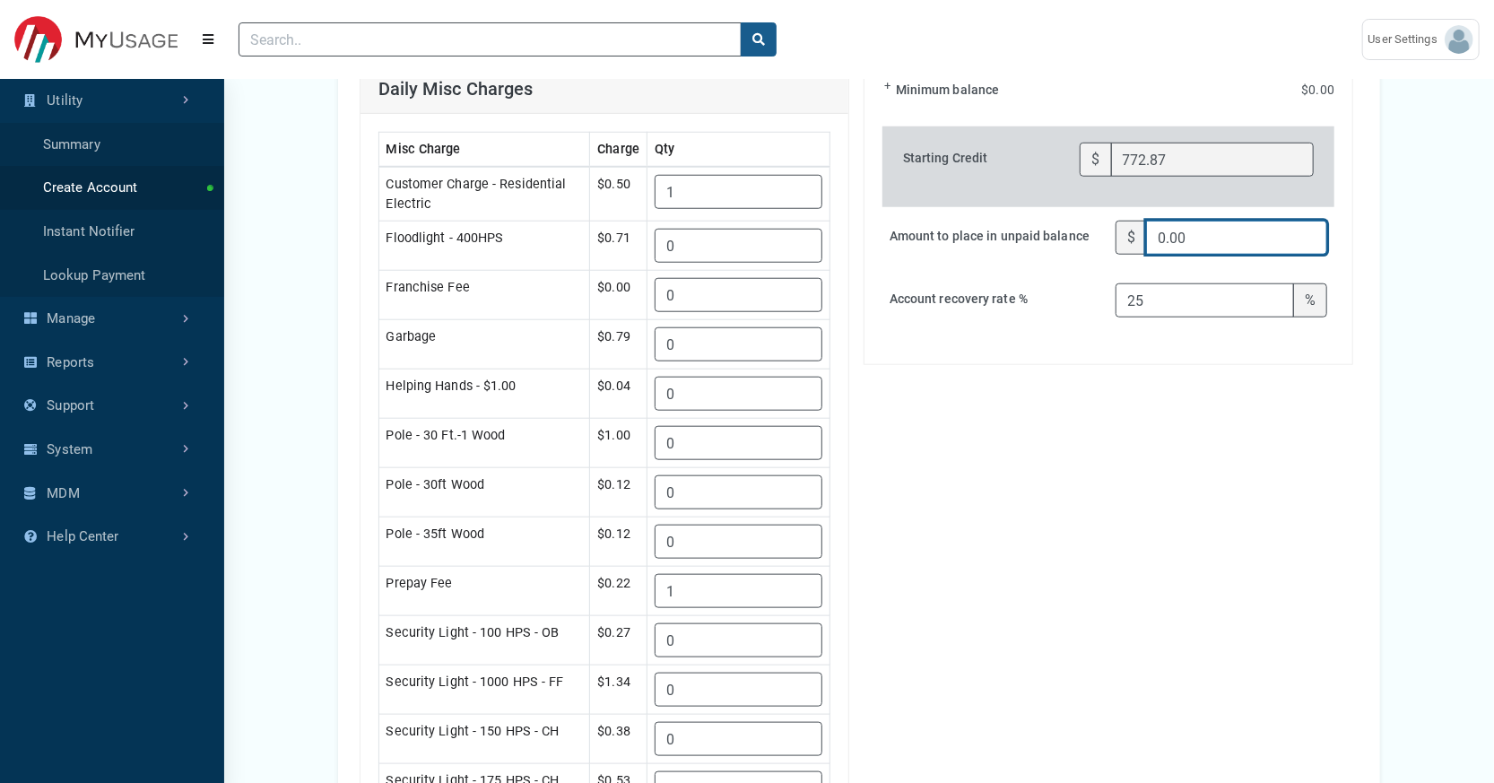
click at [1218, 255] on input "0.00" at bounding box center [1236, 238] width 181 height 34
type input "0"
type input "40"
type input "-40.00"
type input "812.87"
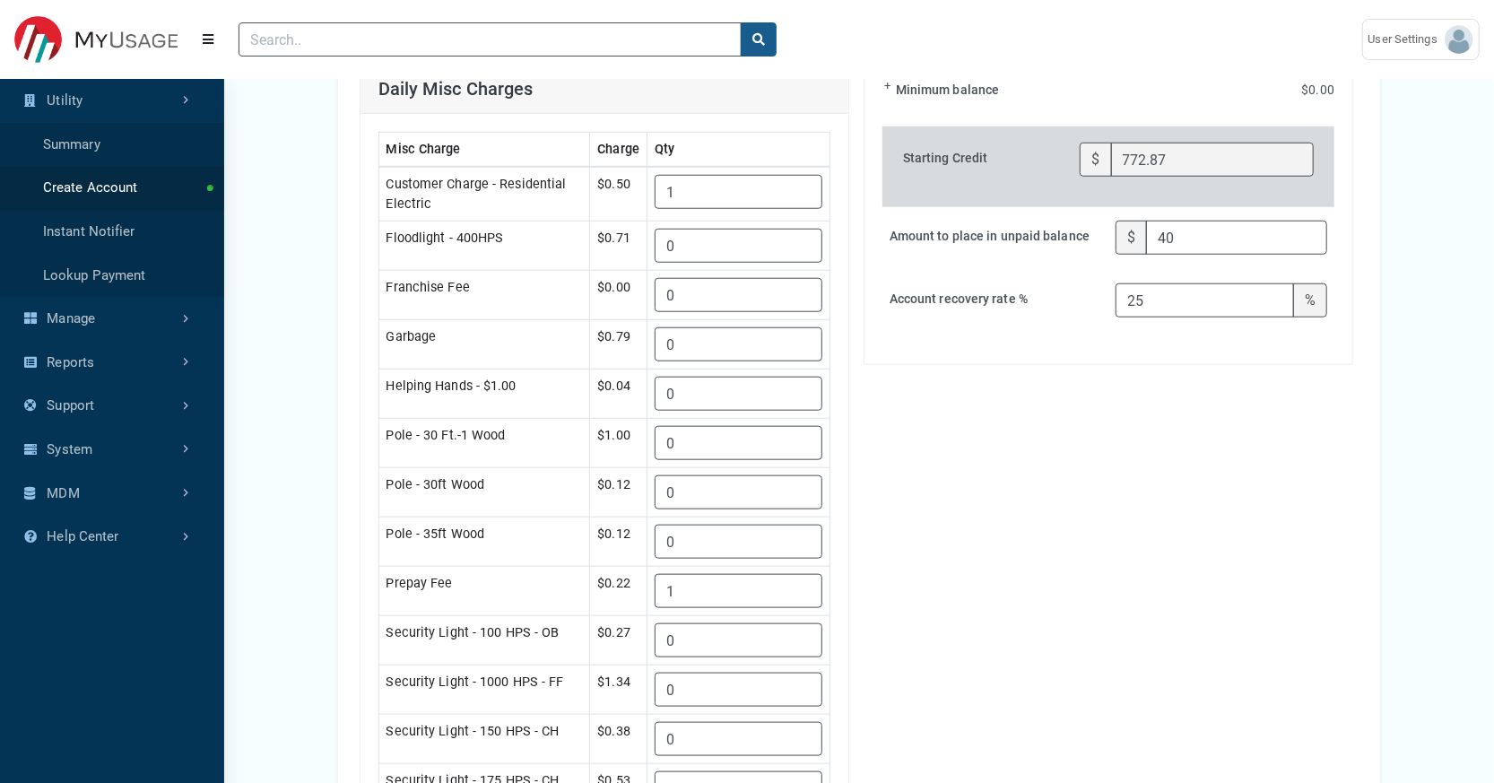
type input "40.00"
click at [1455, 521] on div "Basic Details Account Info Meter Info Meters Add Meter + Meter Number Type Last…" at bounding box center [859, 294] width 1270 height 2028
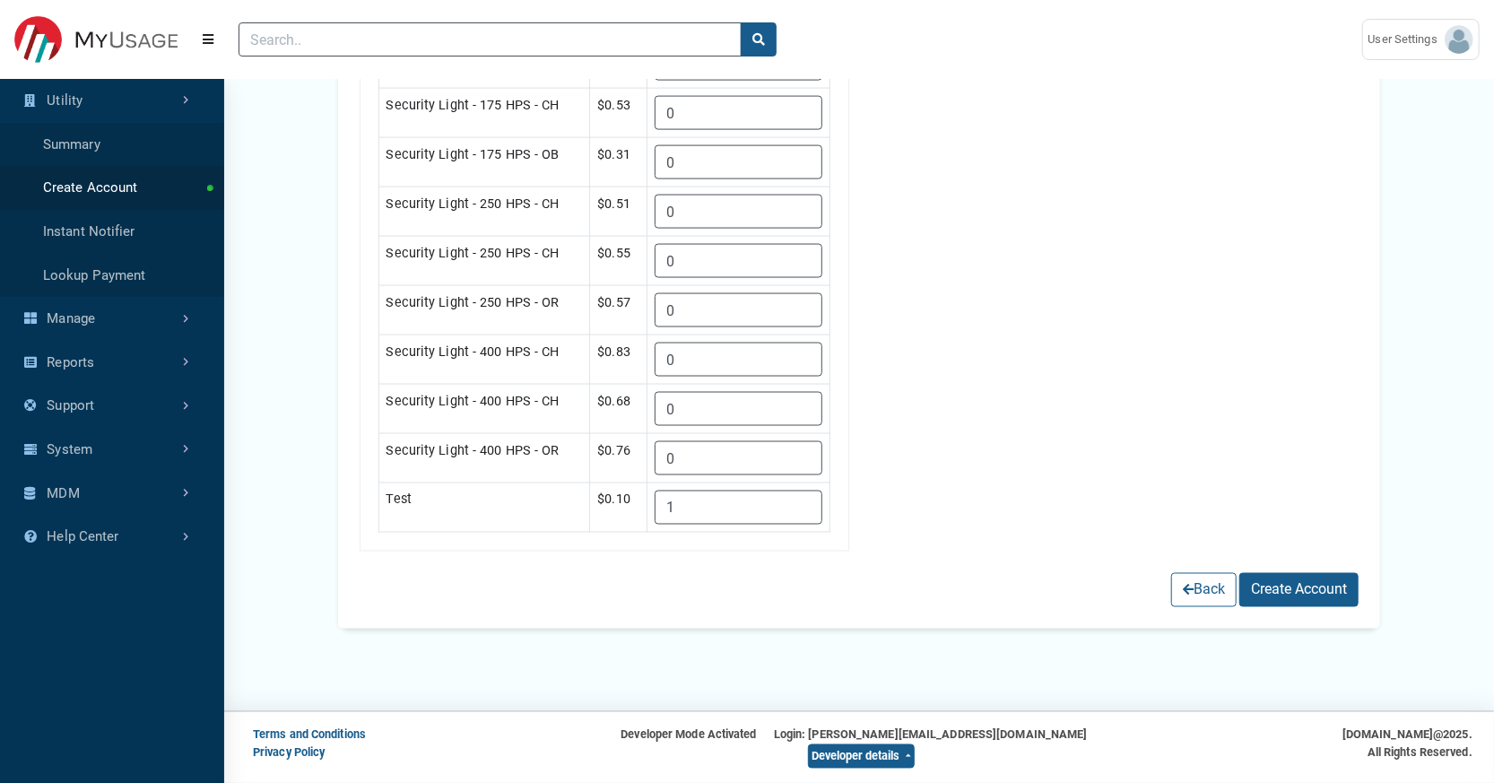
scroll to position [2170, 0]
click at [1277, 573] on button "Create Account" at bounding box center [1298, 590] width 119 height 34
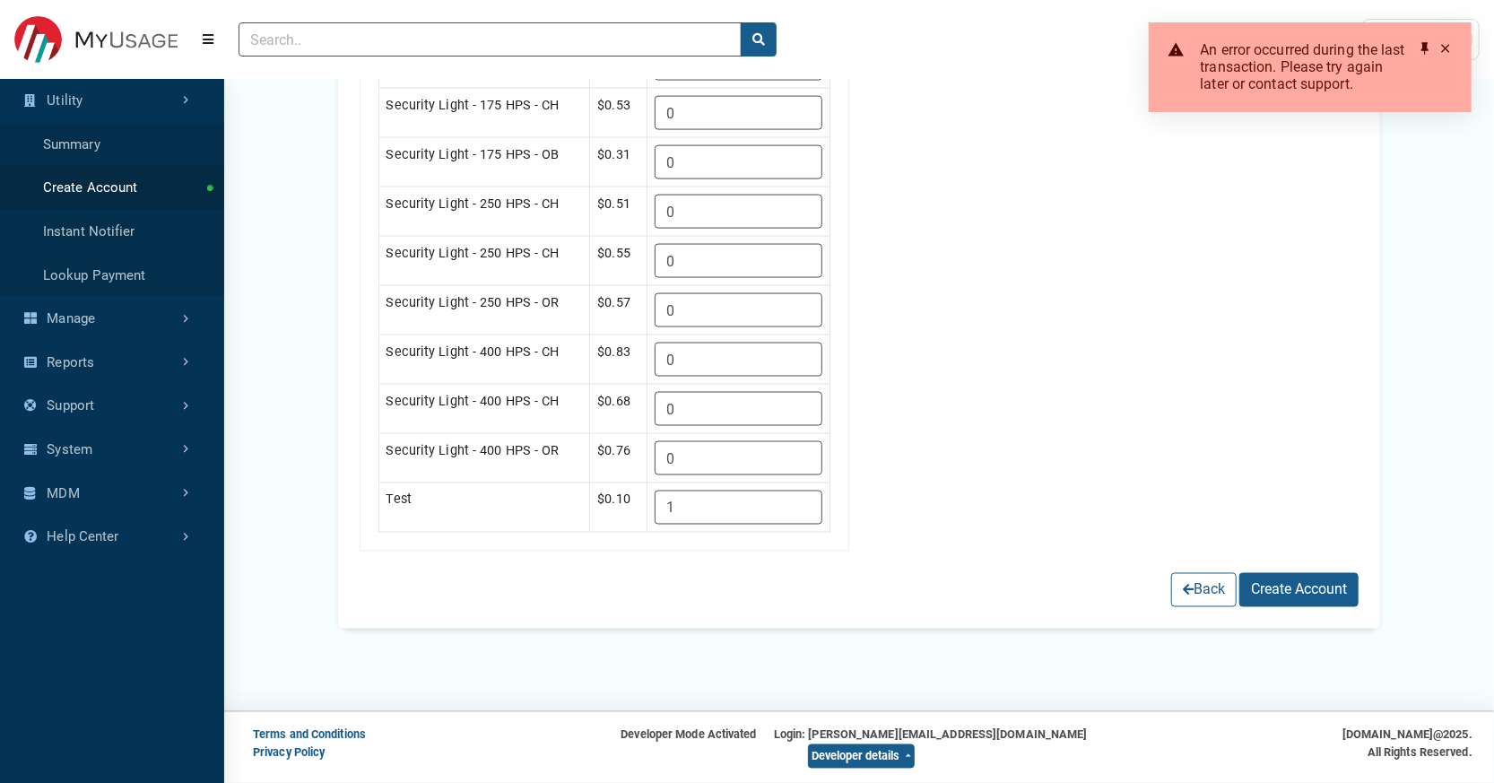
click at [1443, 55] on span at bounding box center [1445, 48] width 14 height 14
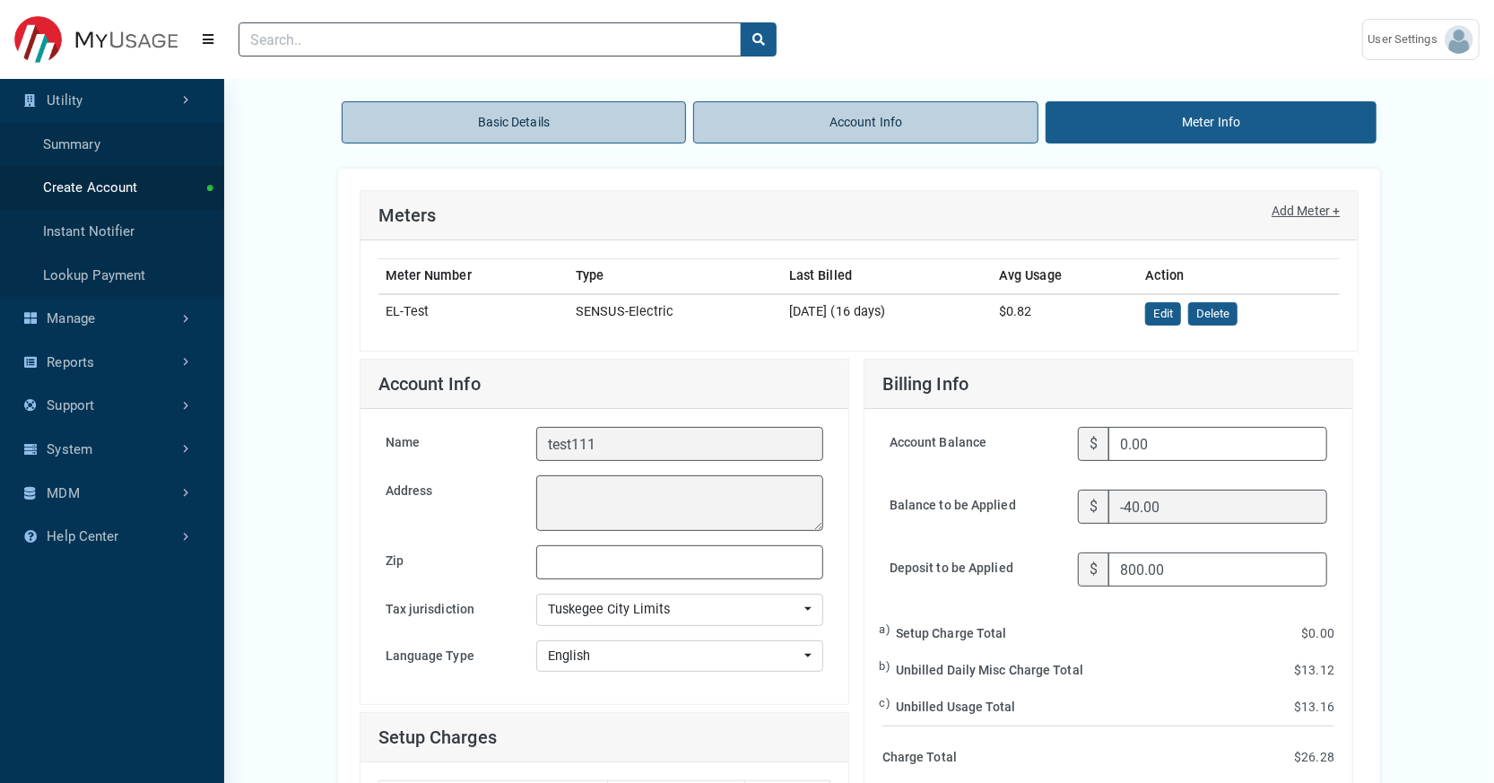
scroll to position [0, 0]
